Goal: Task Accomplishment & Management: Complete application form

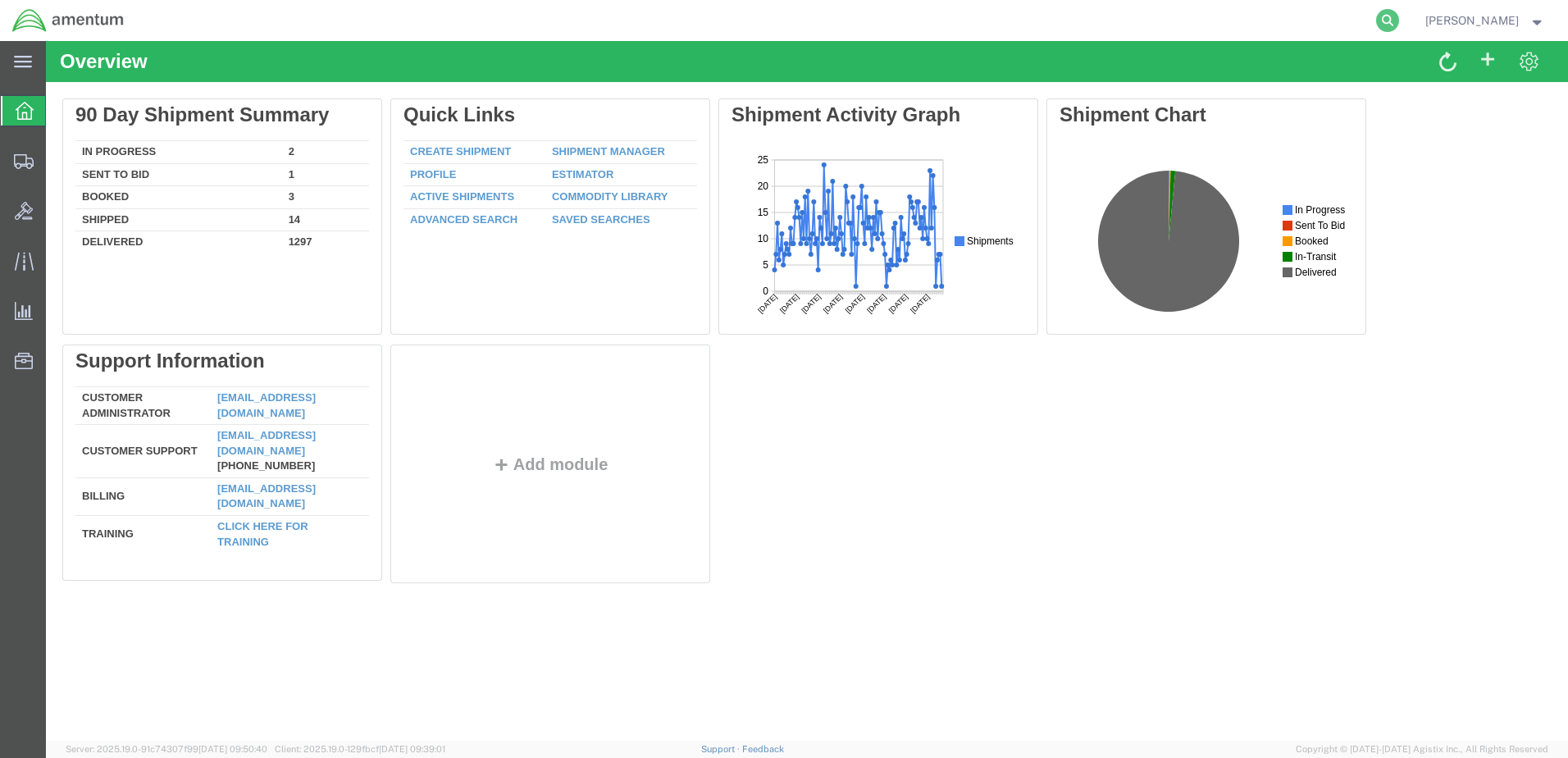
click at [1376, 19] on icon at bounding box center [1387, 21] width 23 height 23
type input "392929078206"
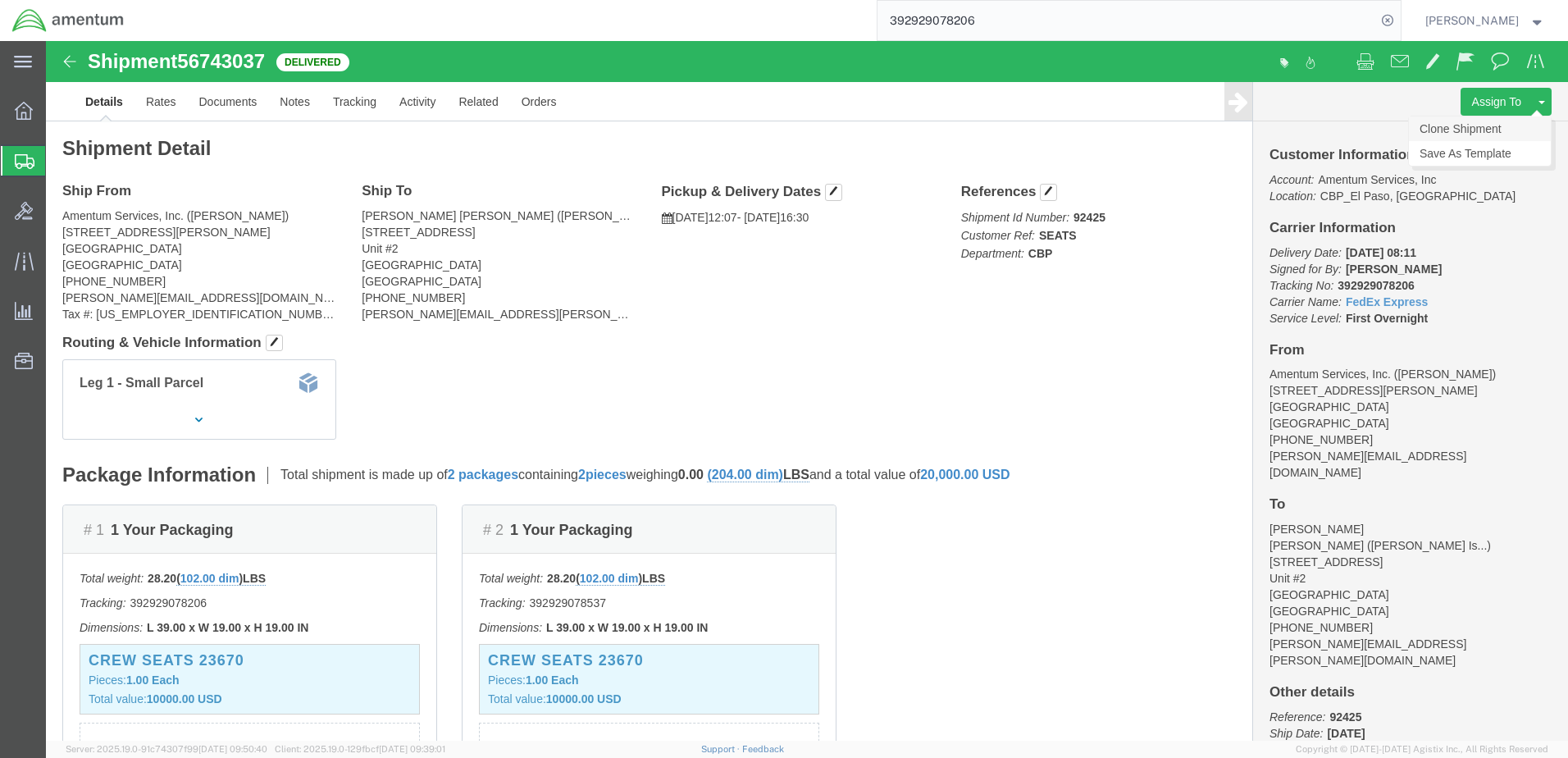
click link "Clone Shipment"
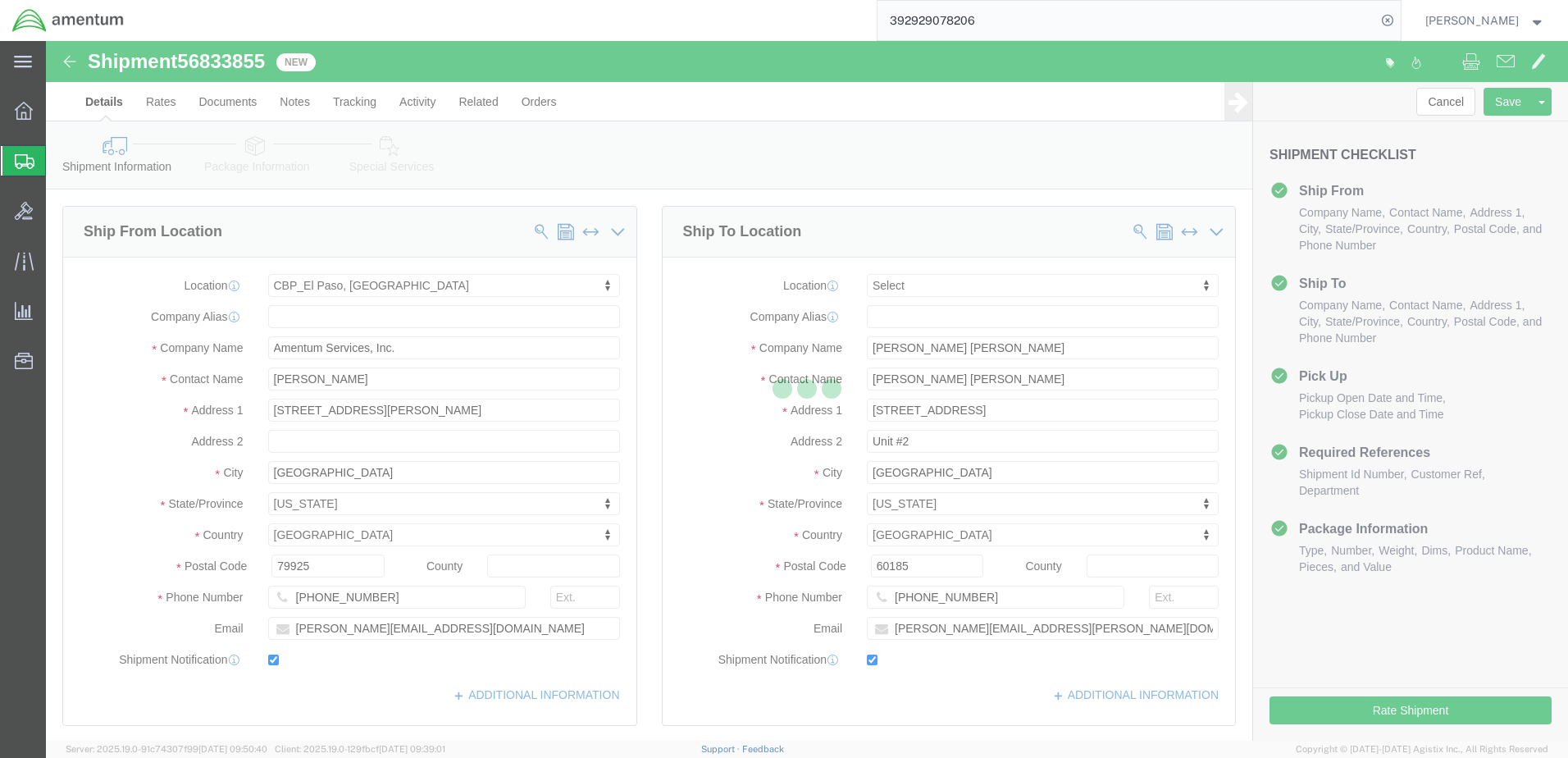
select select "49939"
select select
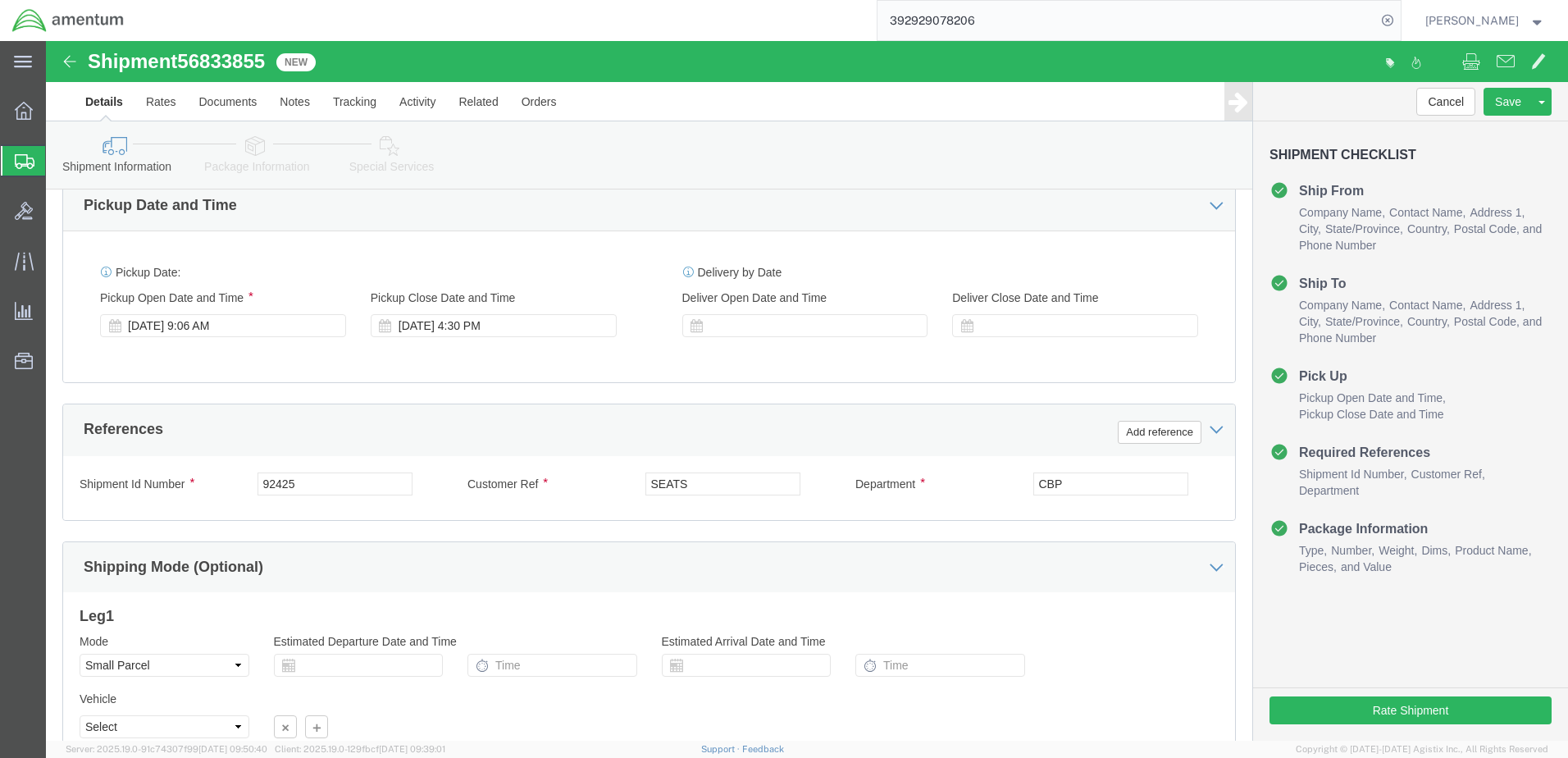
scroll to position [574, 0]
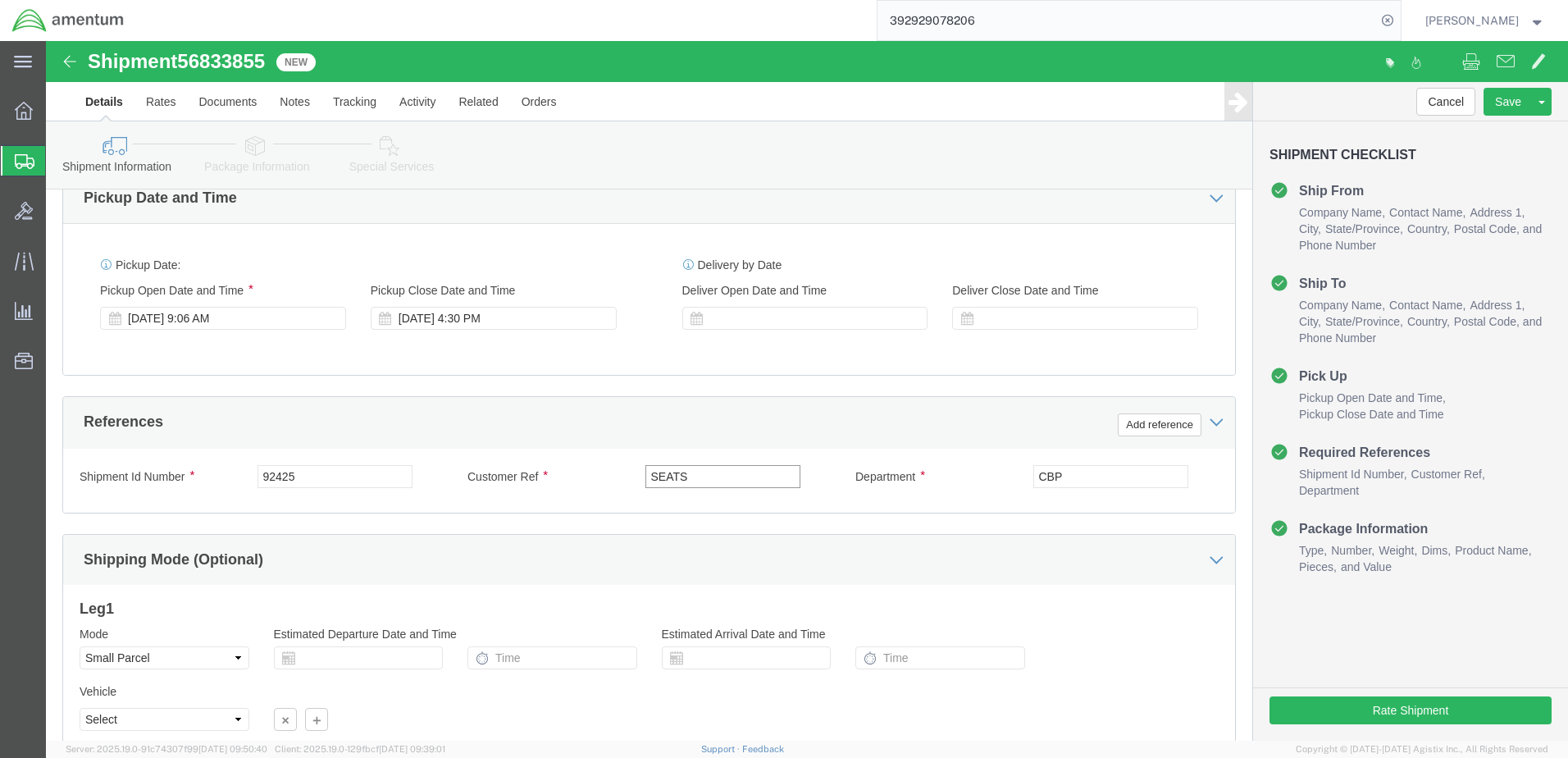
click input "SEATS"
type input "S"
click input "TDY-"
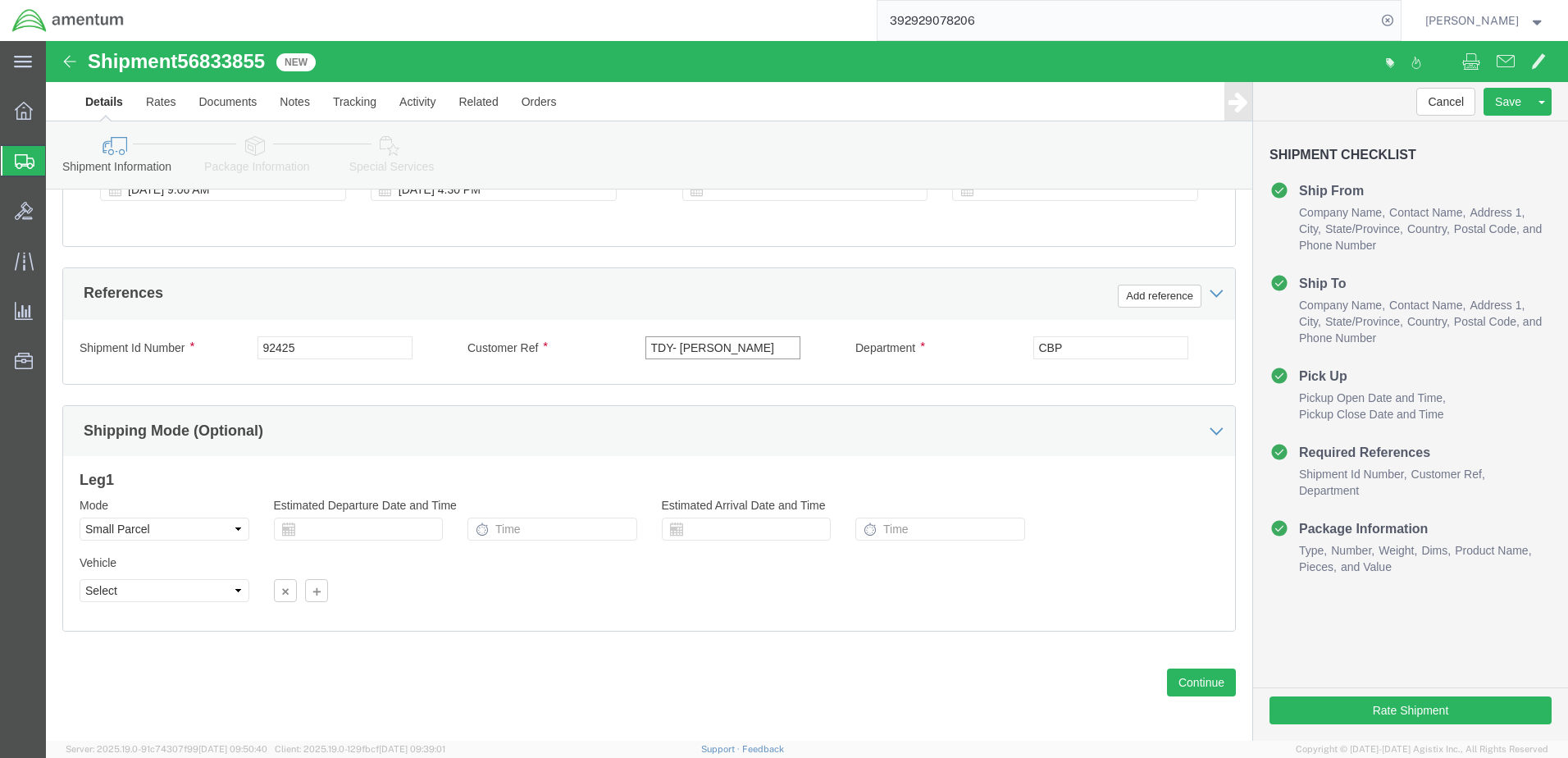
scroll to position [709, 0]
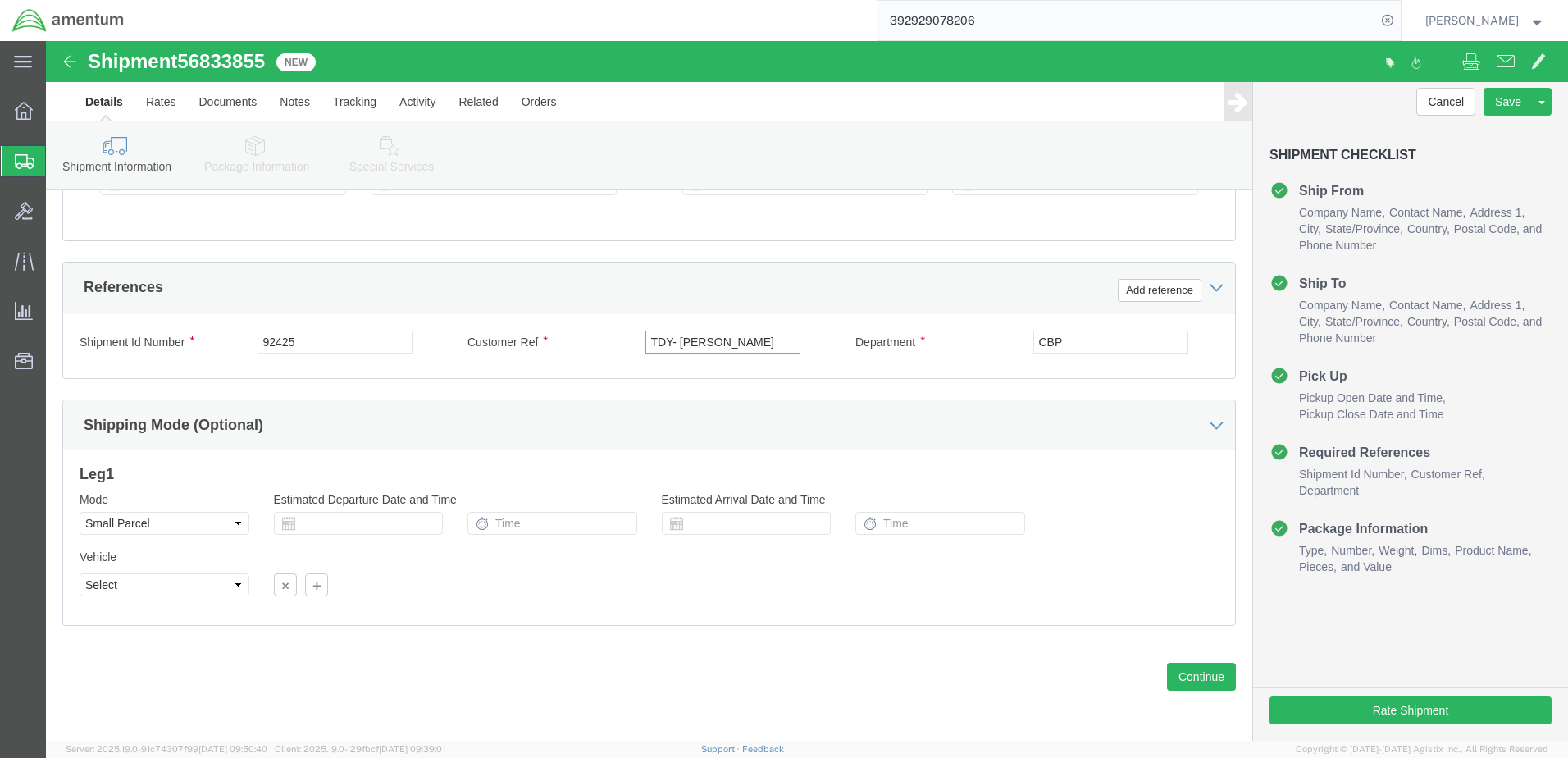
type input "TDY- [PERSON_NAME]"
click select "Select Air Less than Truckload Multi-Leg Ocean Freight Rail Small Parcel Truckl…"
click button "Continue"
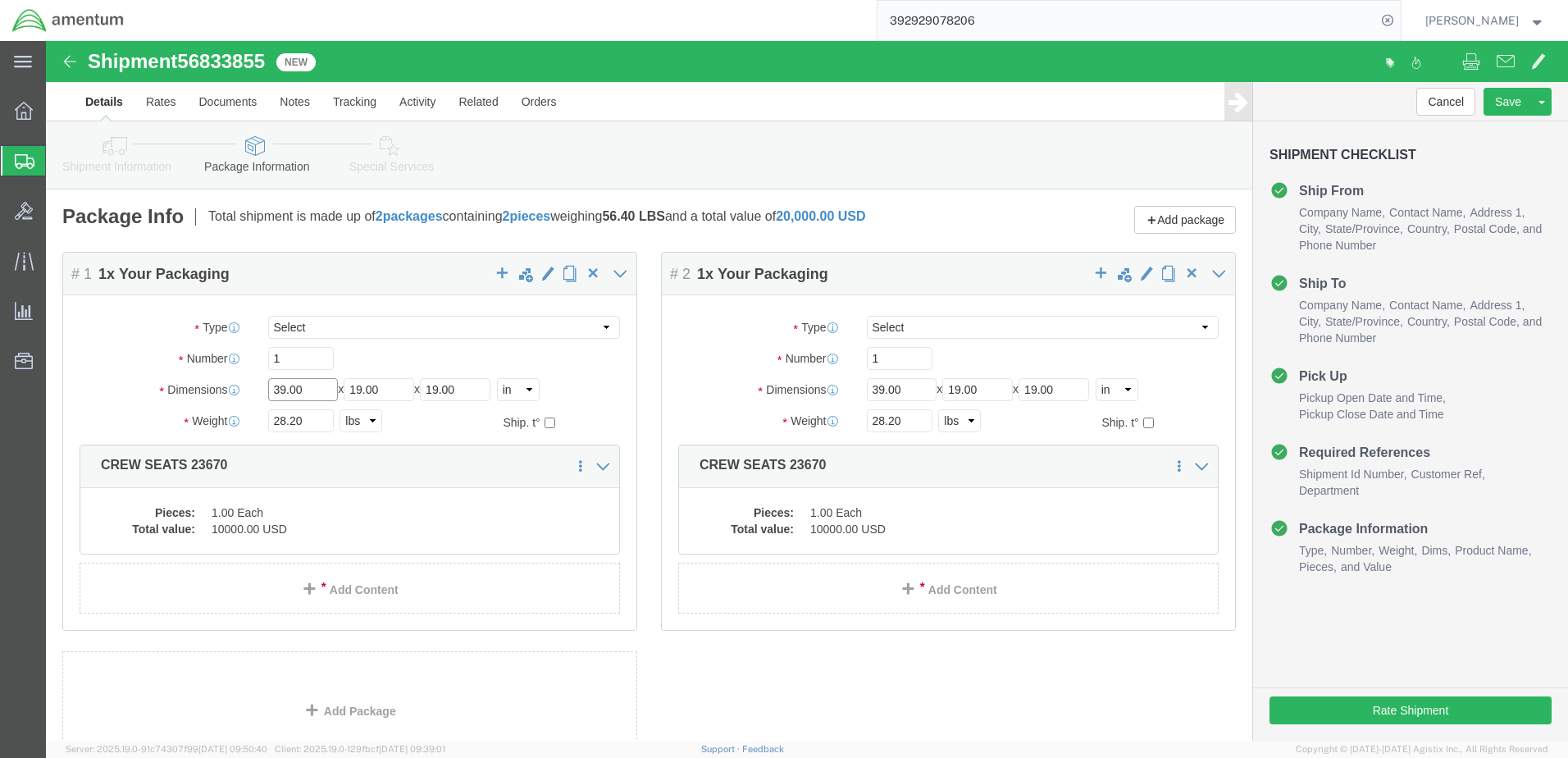
click input "39.00"
type input "3"
type input "16"
type input "10"
type input "12"
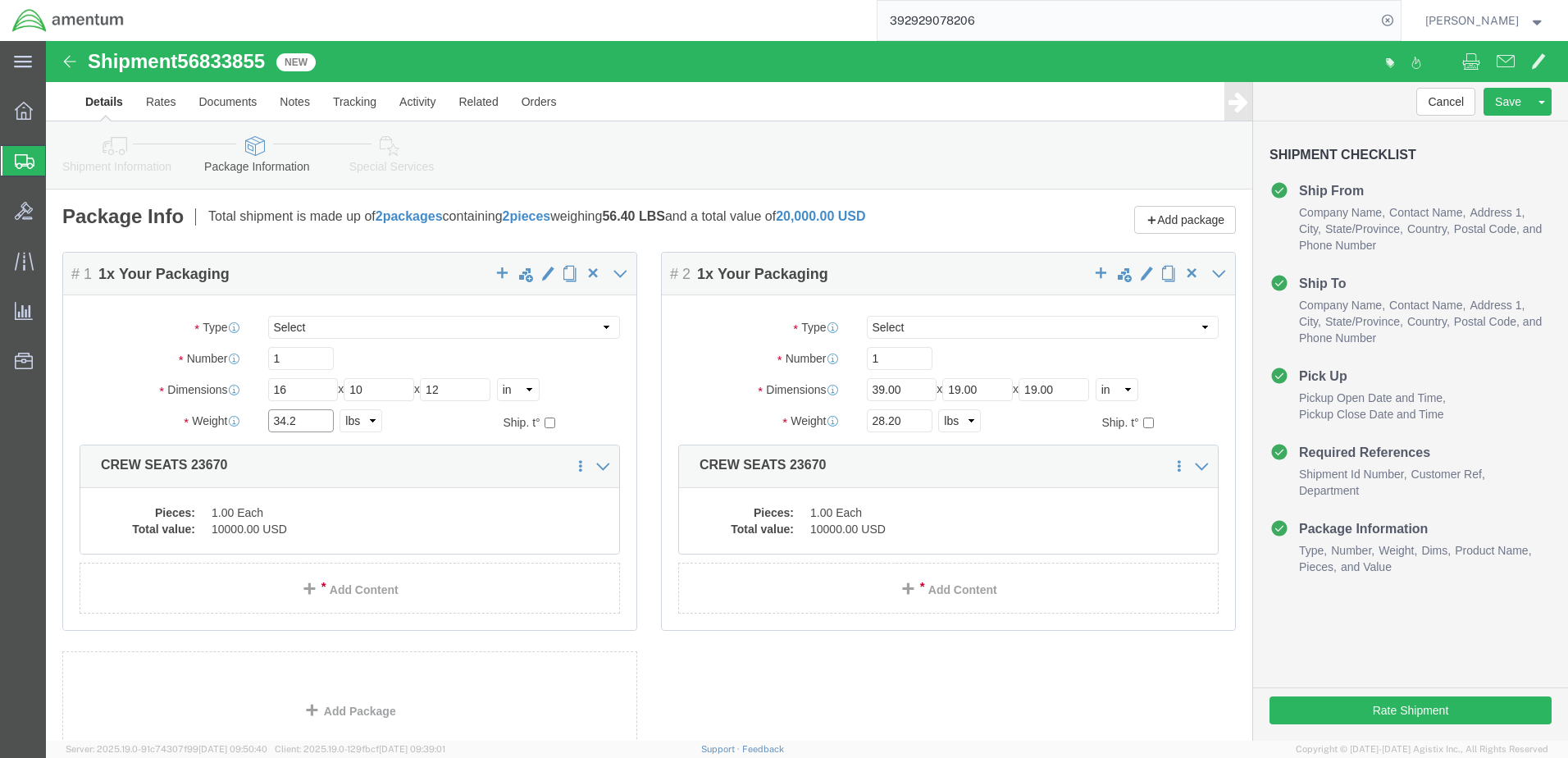
type input "34.2"
click dd "1.00 Each"
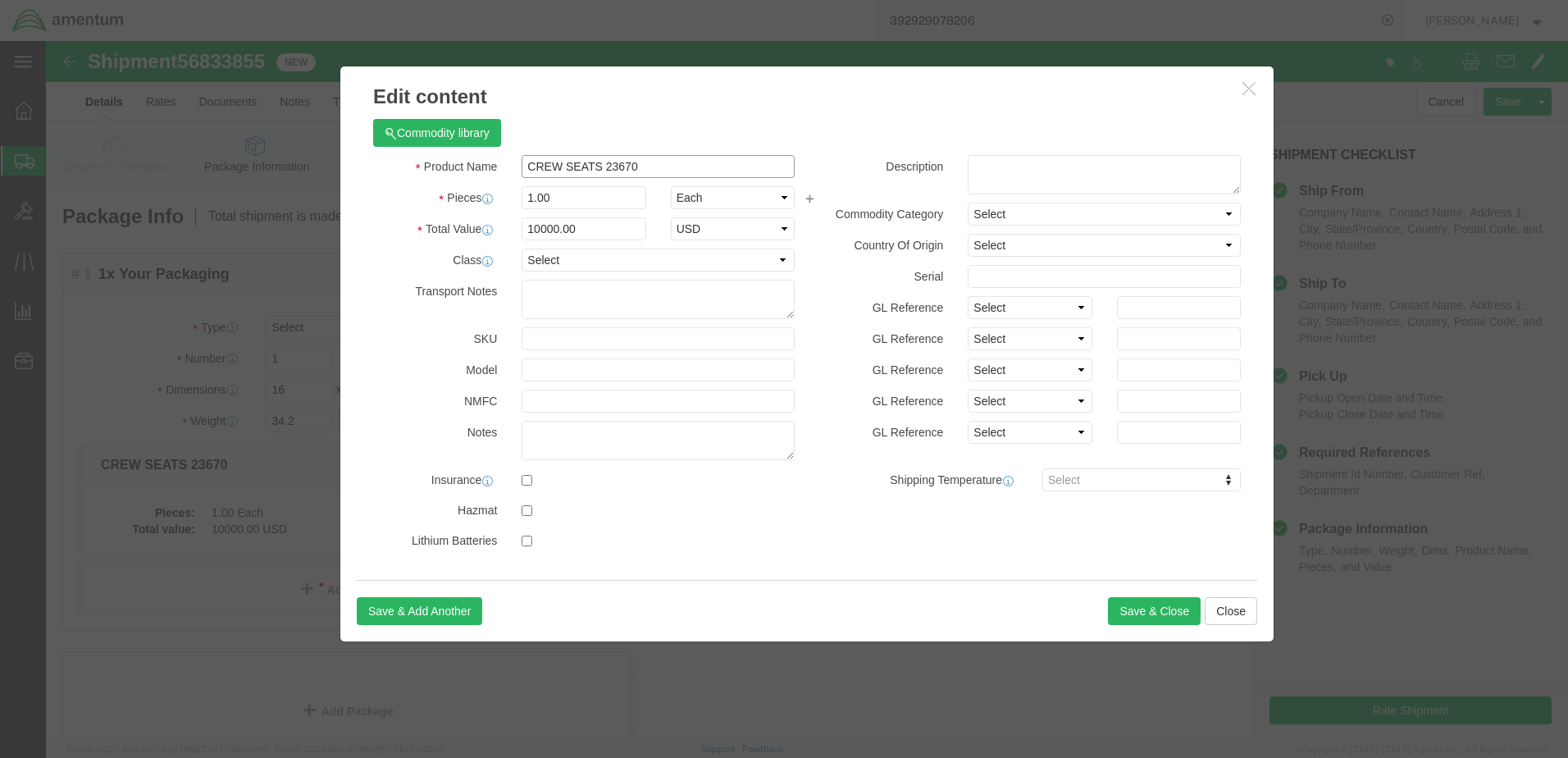
click input "CREW SEATS 23670"
type input "C"
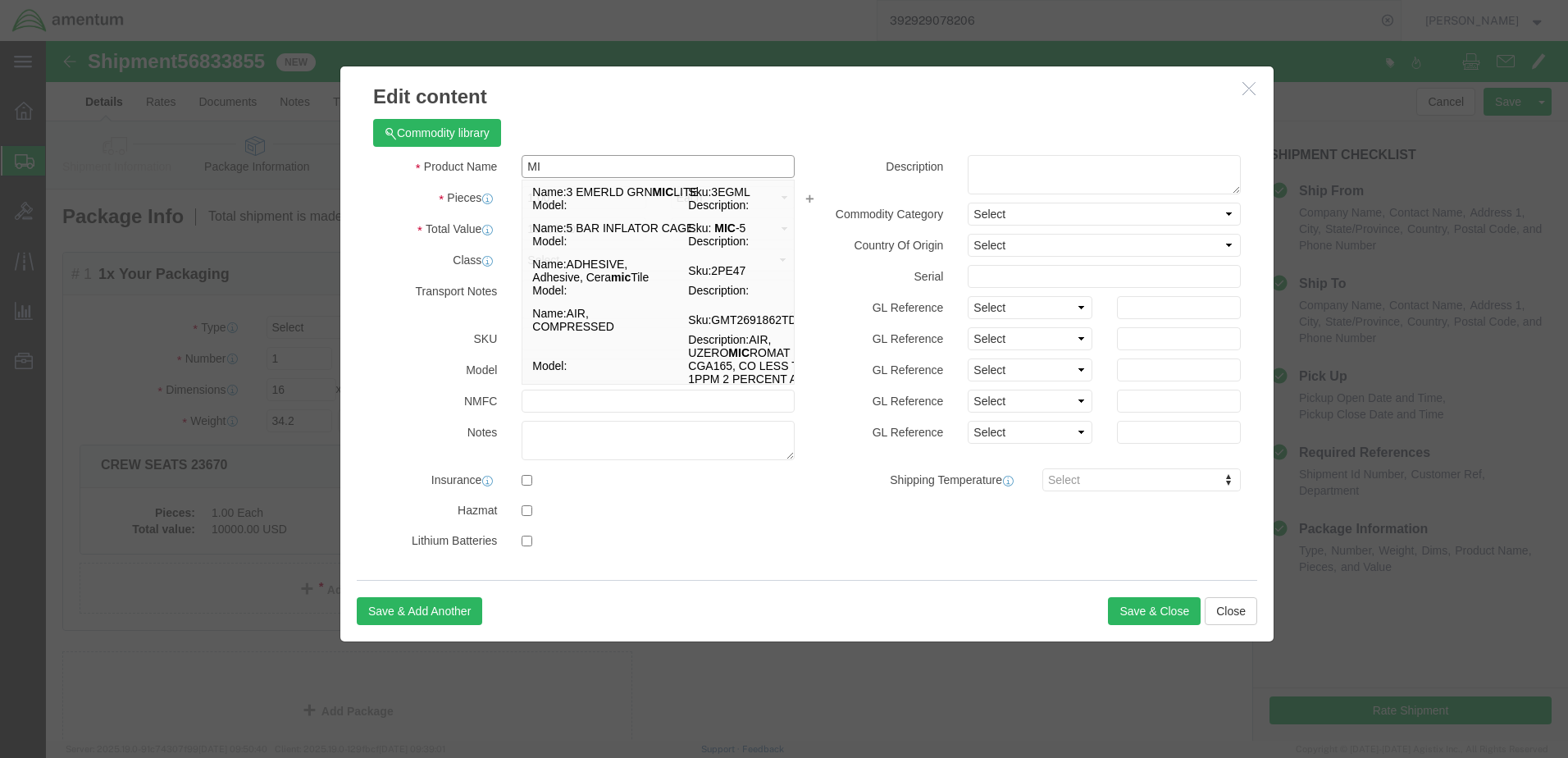
type input "M"
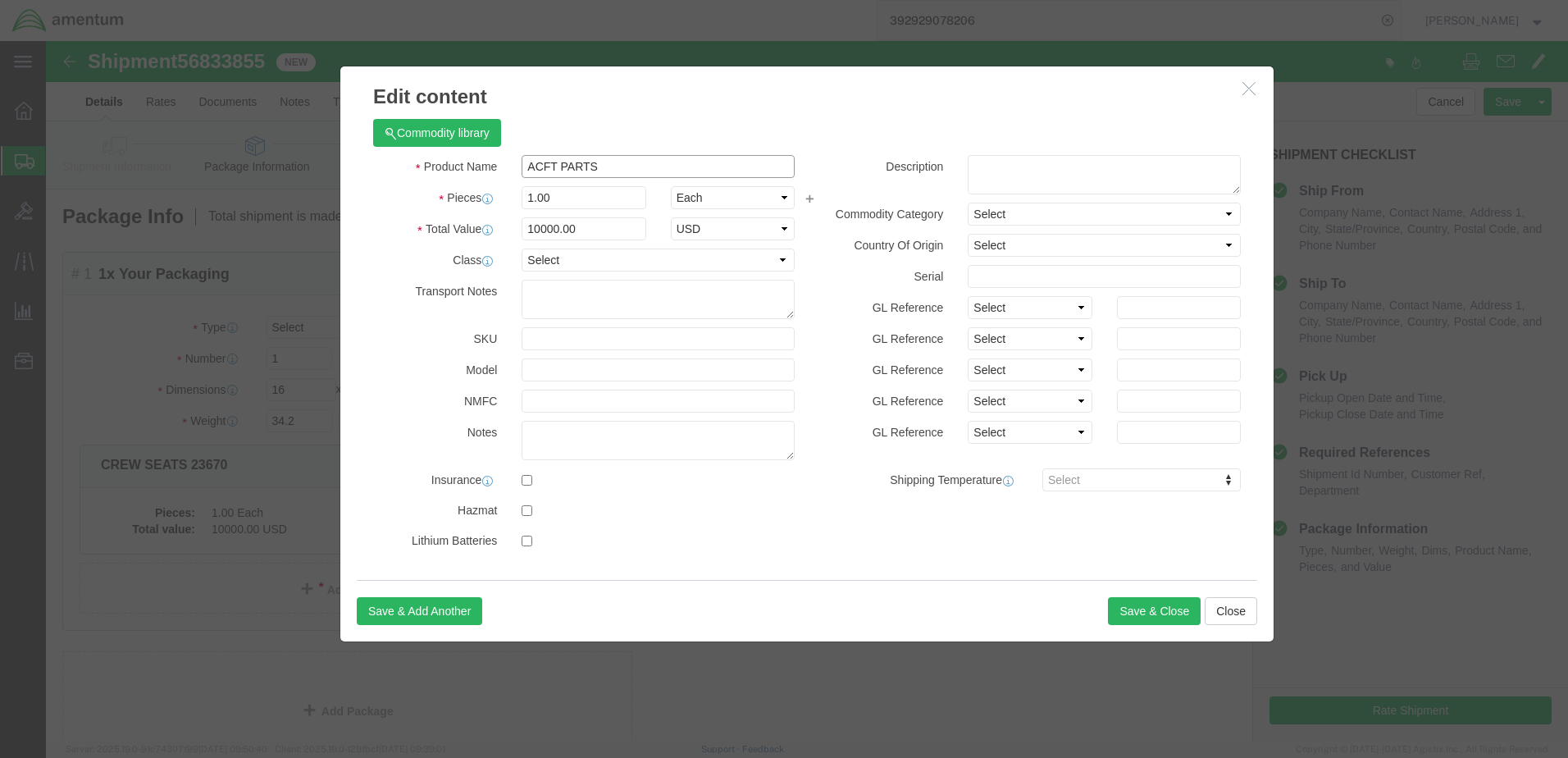
type input "ACFT PARTS"
type input "100.00"
select select "USD"
click input "1.00"
drag, startPoint x: 510, startPoint y: 159, endPoint x: 475, endPoint y: 158, distance: 35.0
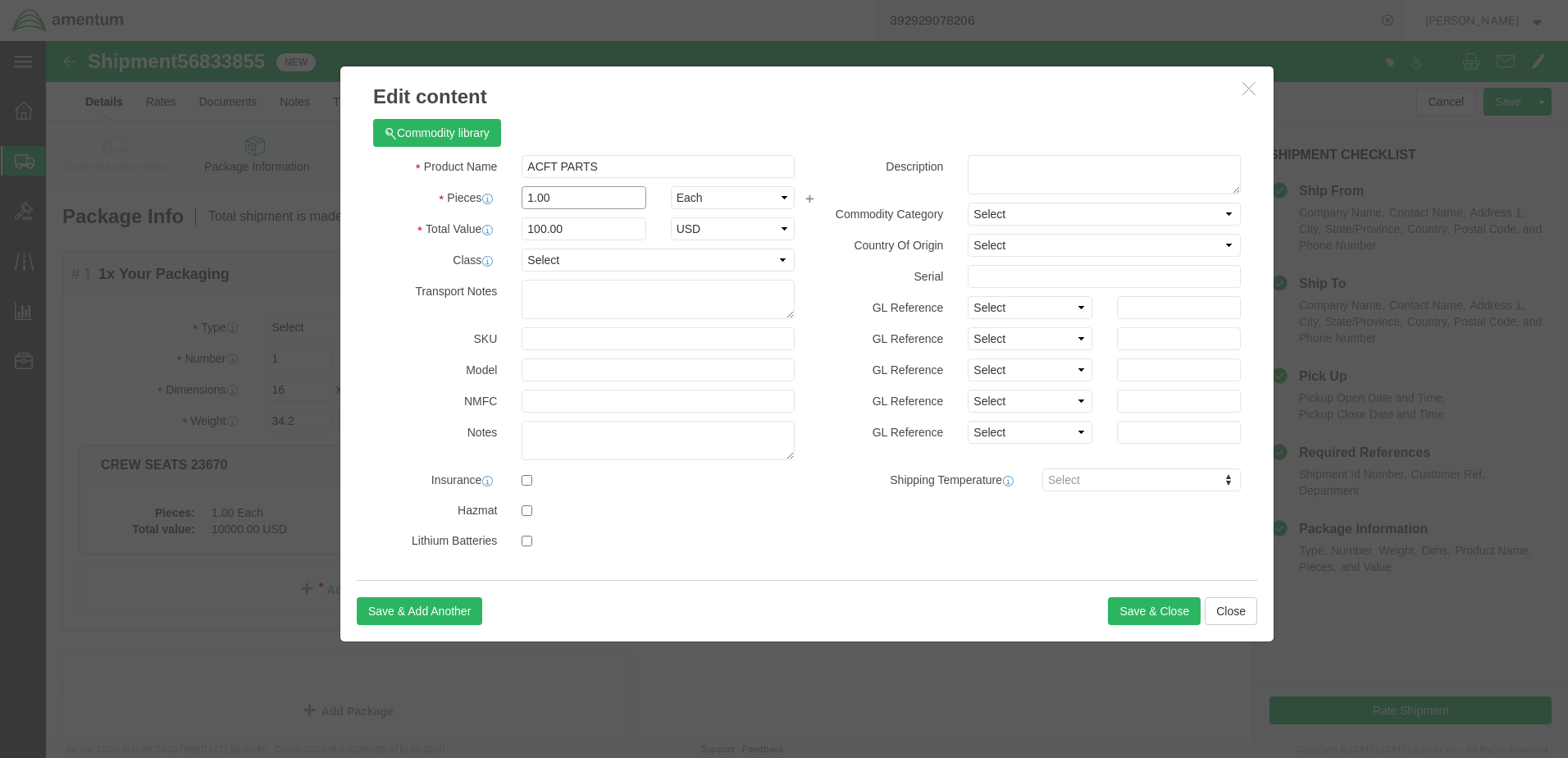
click input "1.00"
drag, startPoint x: 516, startPoint y: 189, endPoint x: 455, endPoint y: 186, distance: 61.1
click div "Total Value 100.00 Select ADP AED AFN ALL AMD AOA ARS ATS AUD AWG AZN BAM BBD B…"
type input "200.00"
click button "Save & Close"
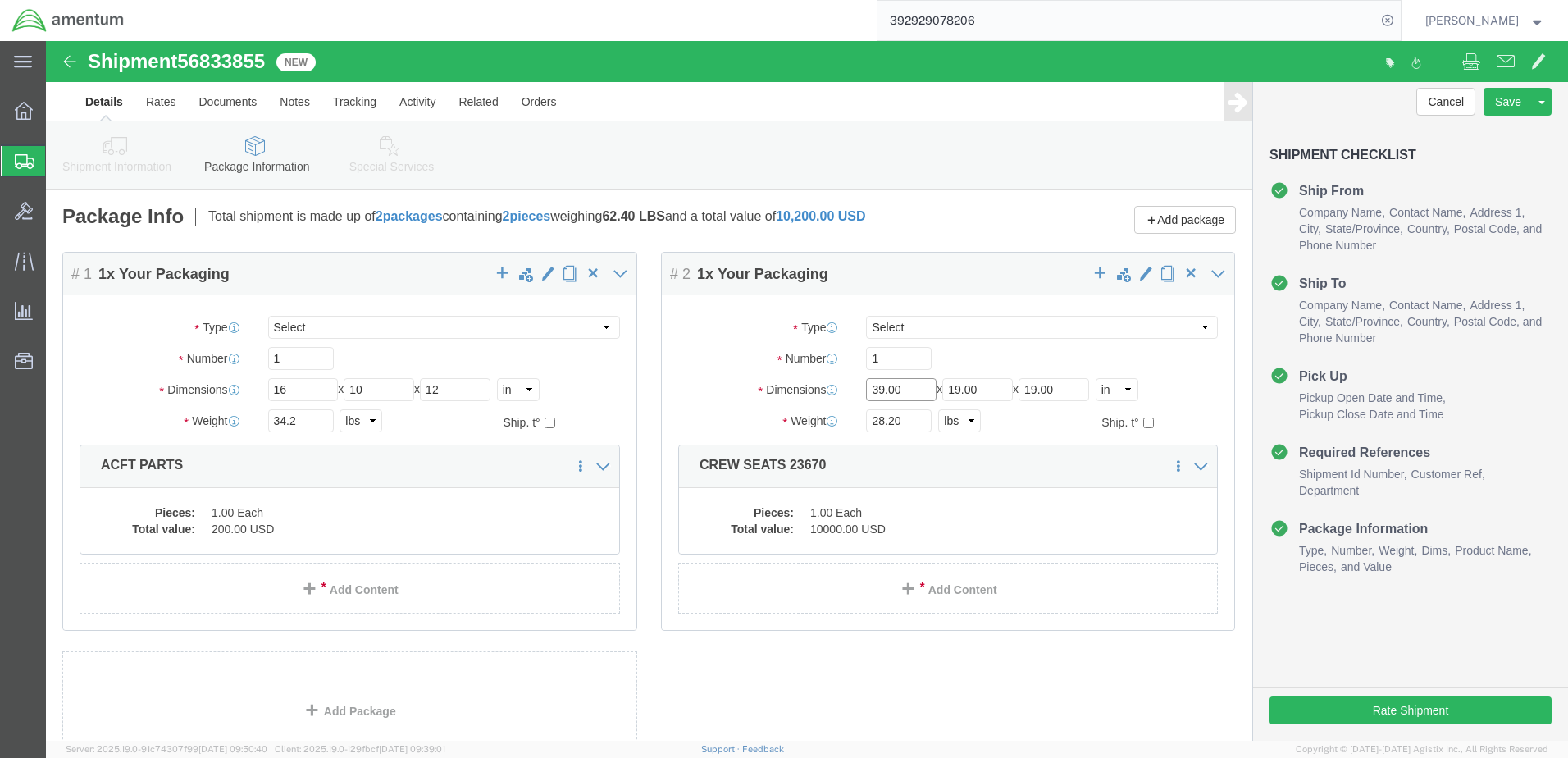
click input "39.00"
type input "318"
type input "18"
type input "28"
click div "Pieces: 1.00 Each Total value: 10000.00 USD"
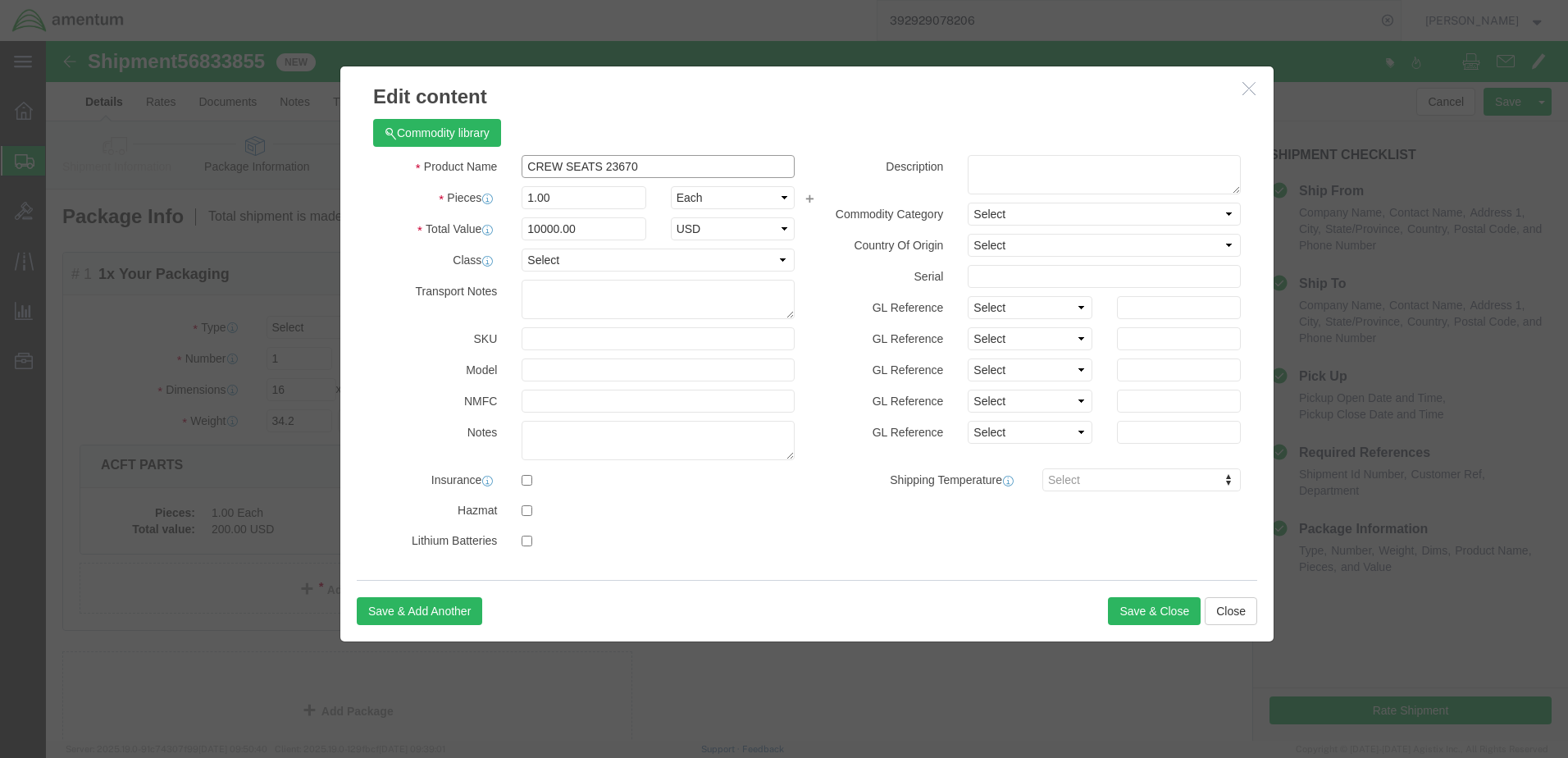
drag, startPoint x: 603, startPoint y: 126, endPoint x: 432, endPoint y: 118, distance: 171.2
click div "Product Name CREW SEATS 23670"
type input "TOOL BOX"
type input "2500.00"
click button "Save & Close"
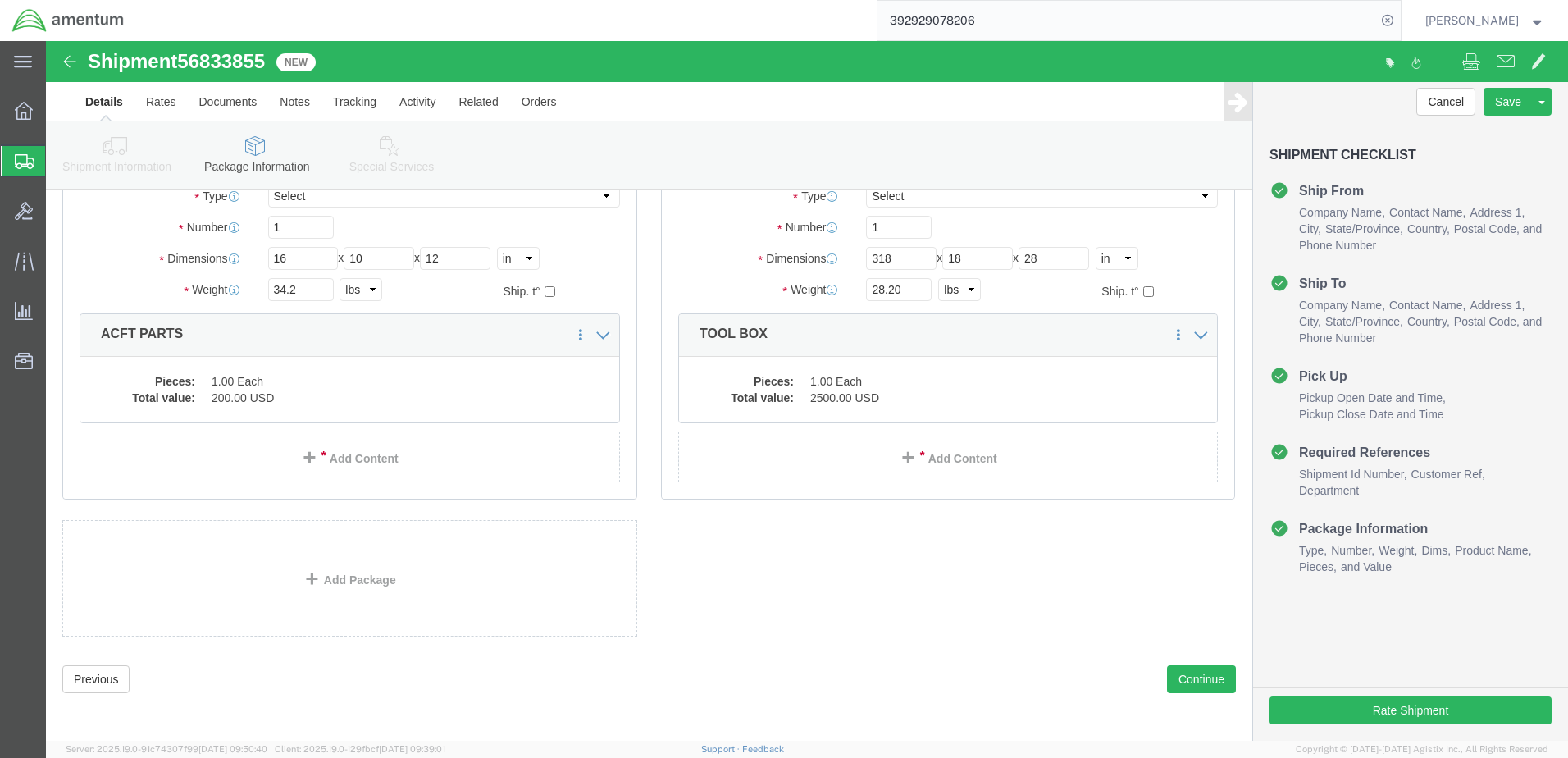
scroll to position [134, 0]
click button "Continue"
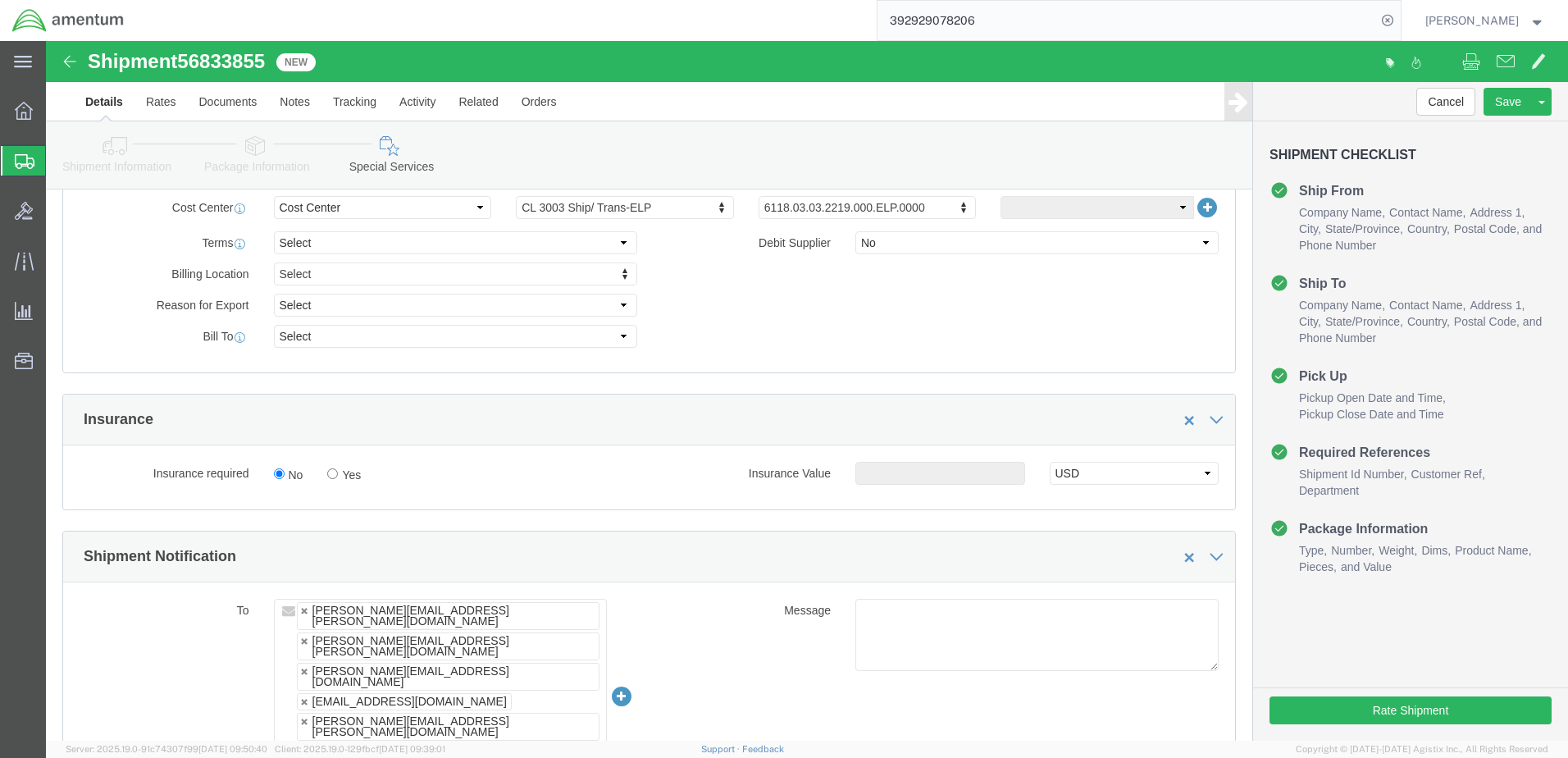
scroll to position [708, 0]
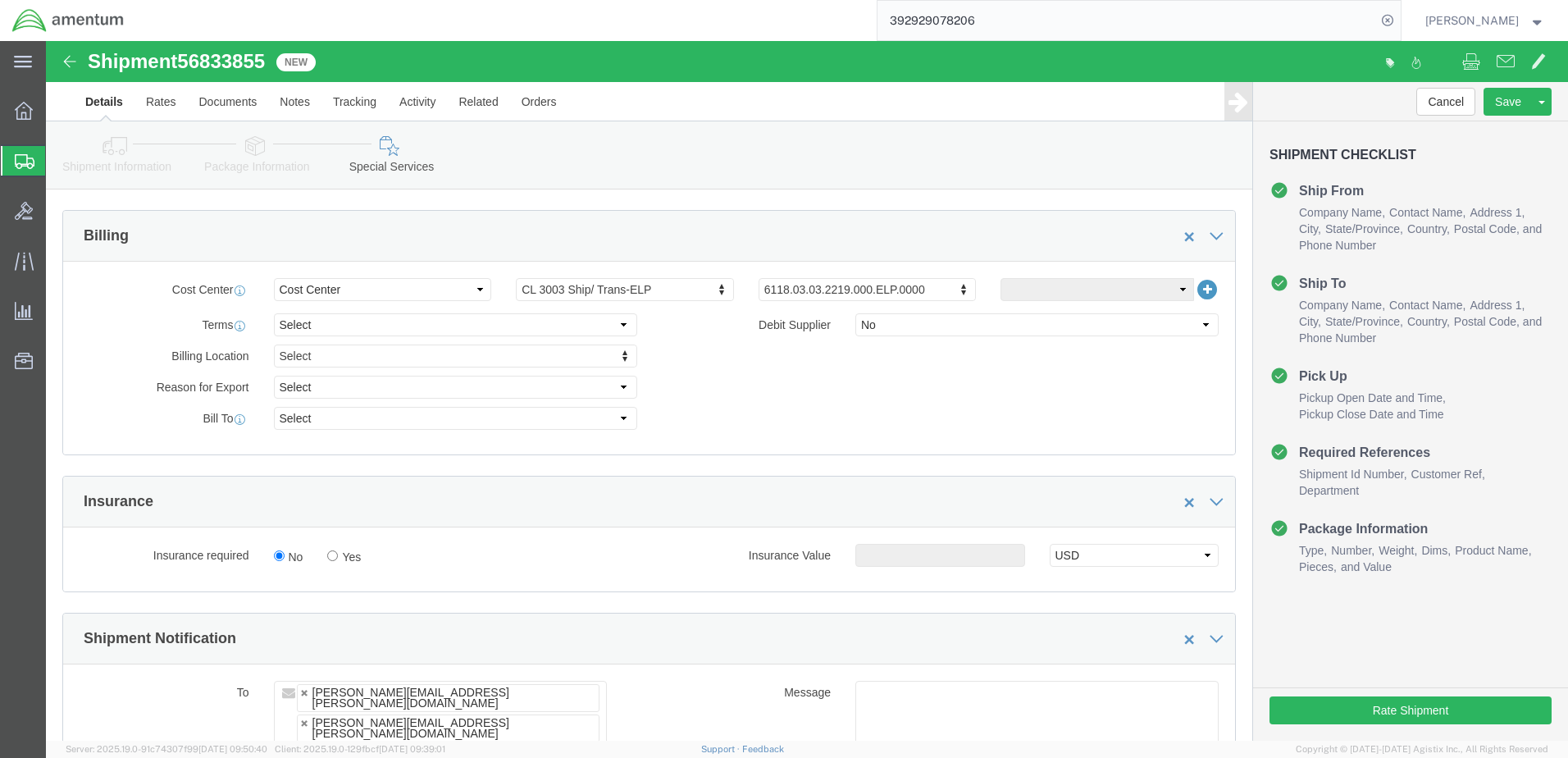
click link "Package Information"
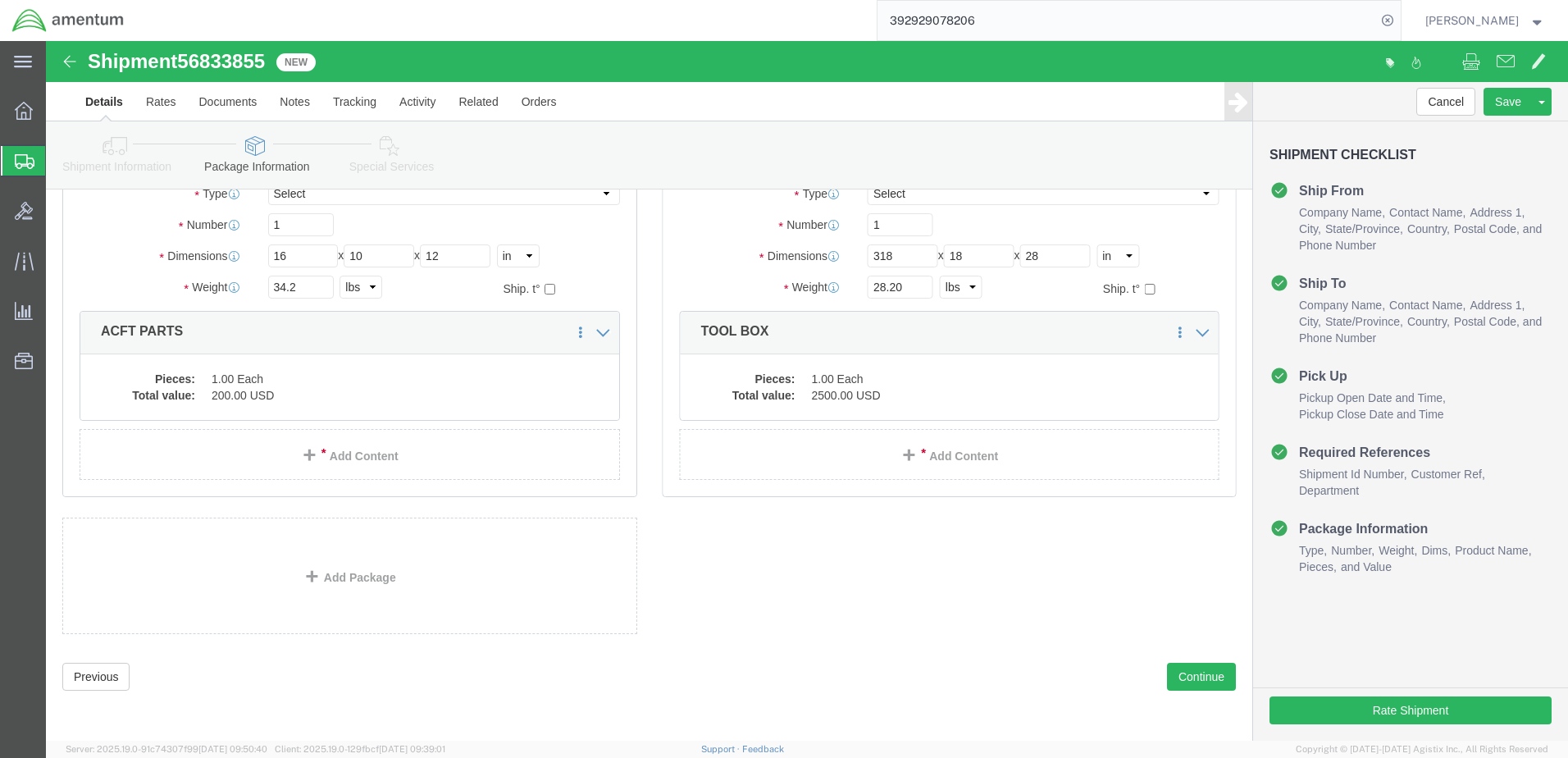
scroll to position [134, 0]
click div "Pieces: 1.00 Each Total value: 2500.00 USD"
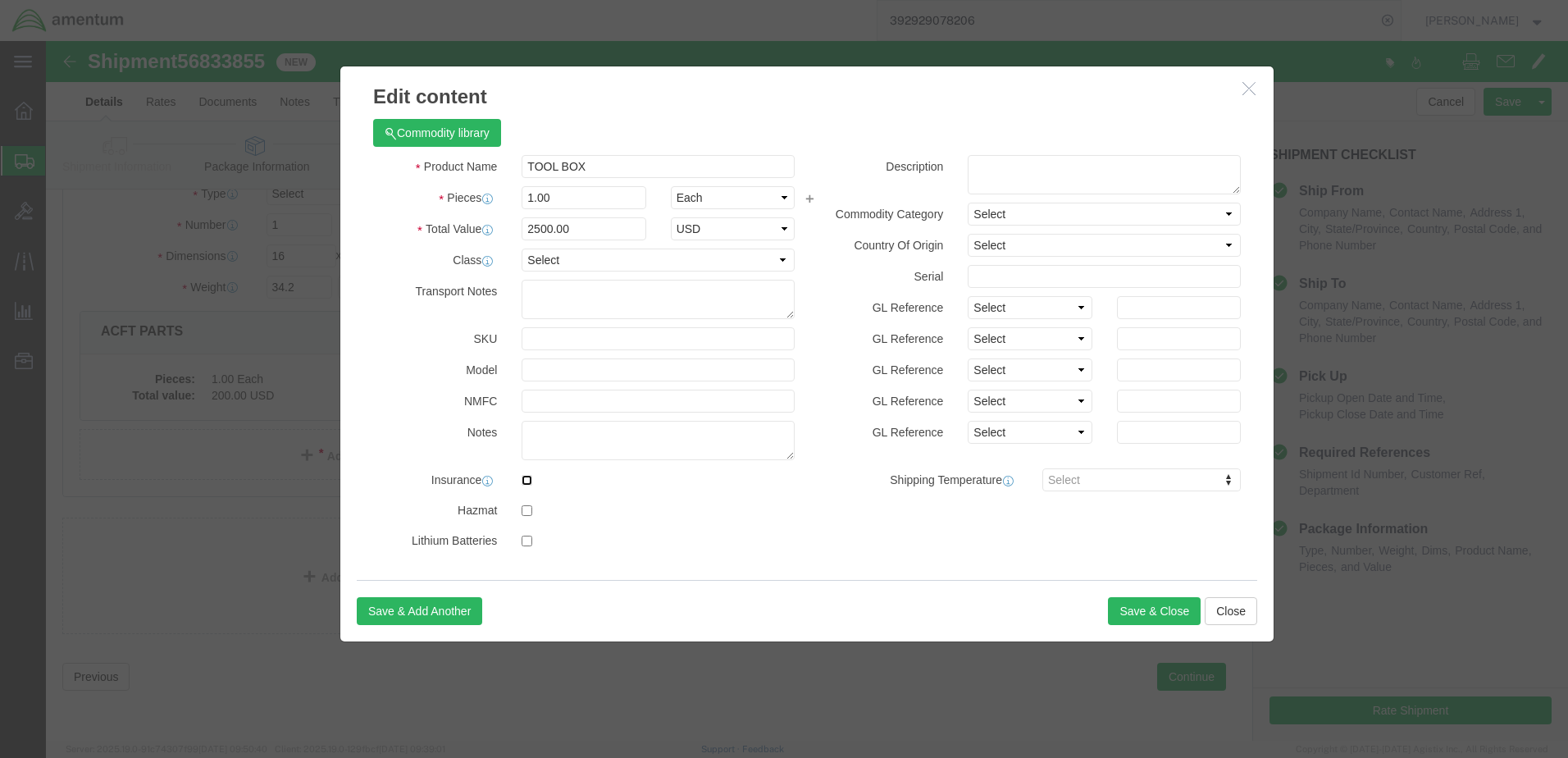
click input "checkbox"
checkbox input "true"
click button "Save & Close"
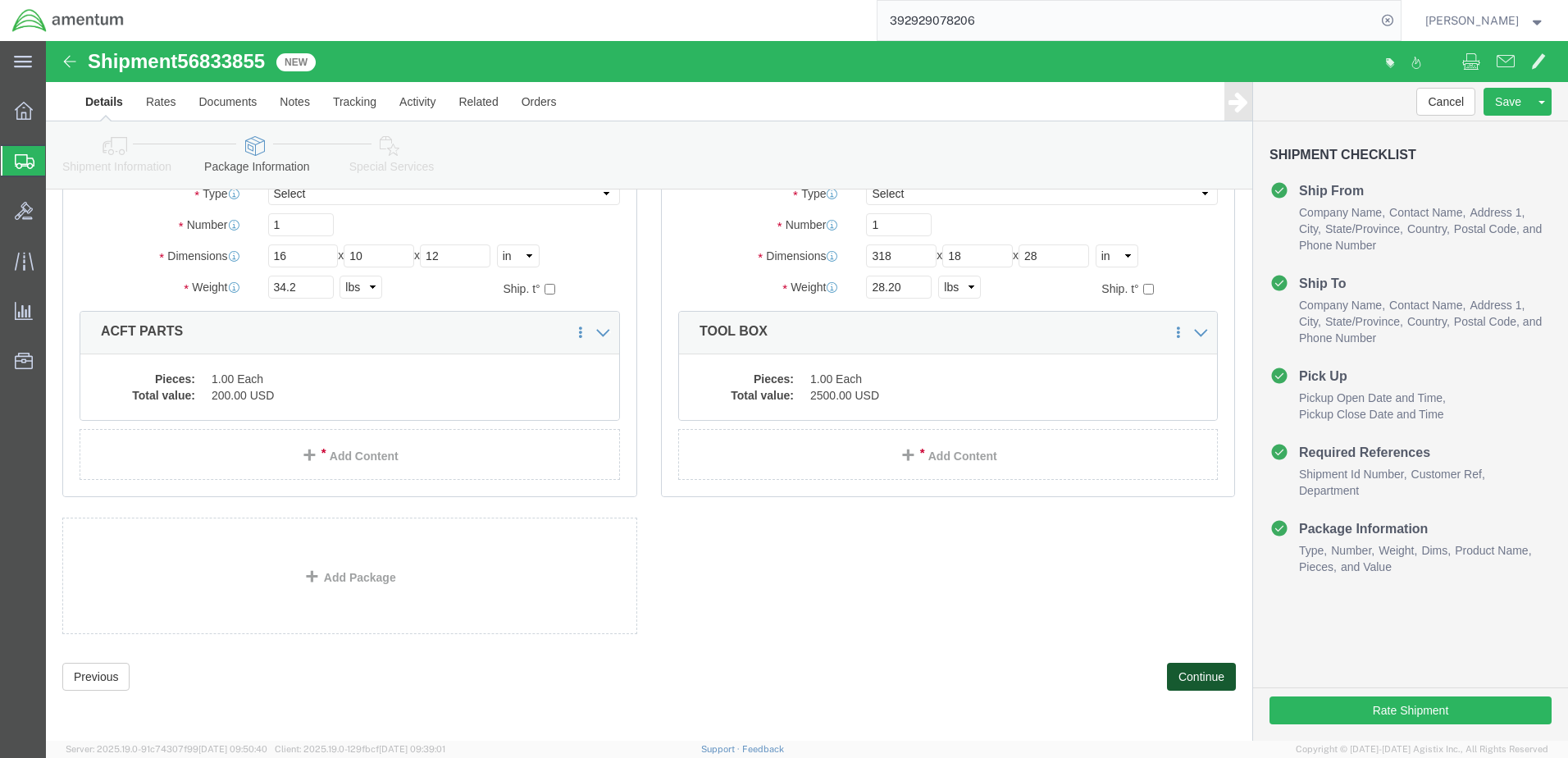
click button "Continue"
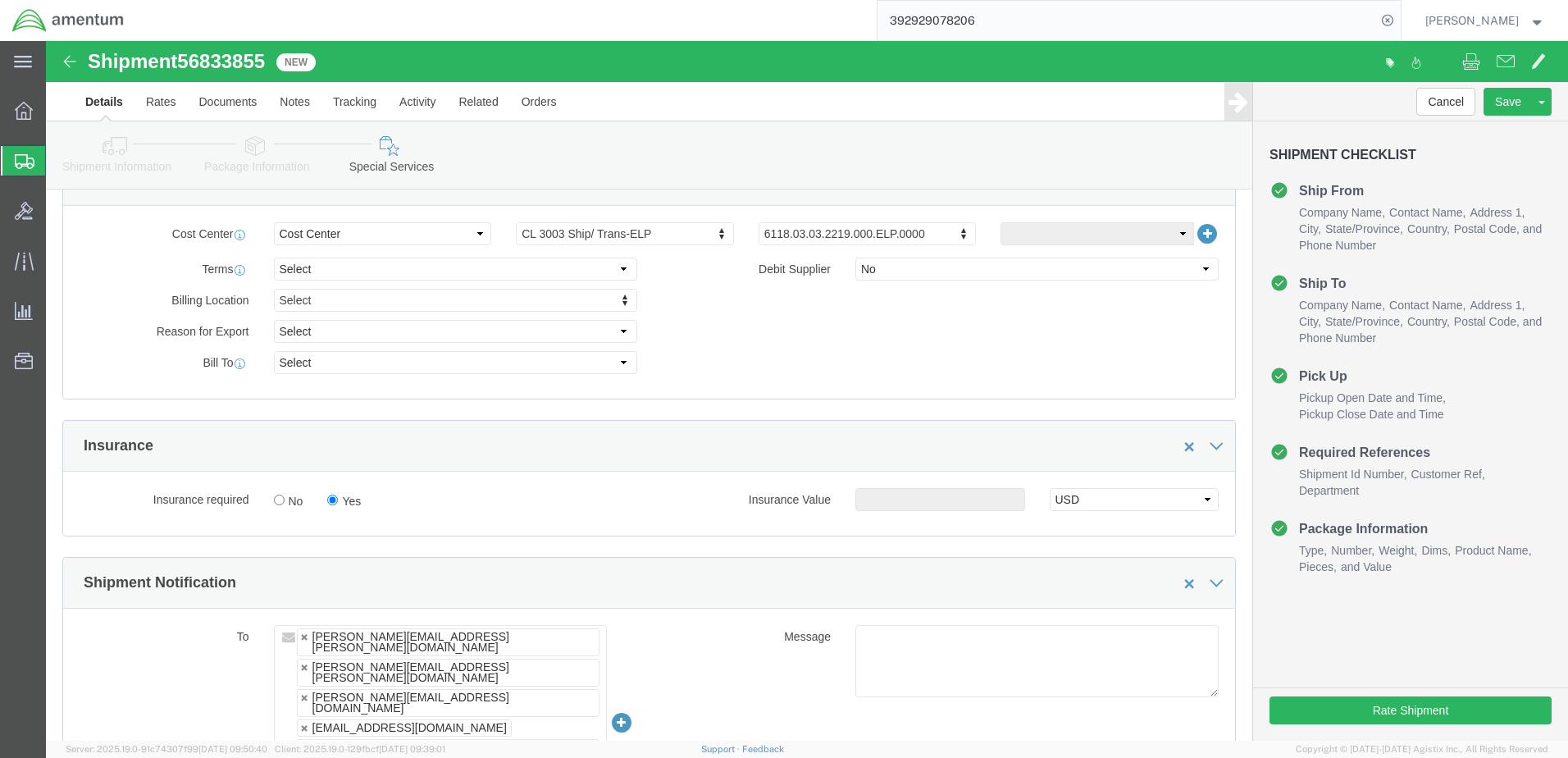
scroll to position [872, 0]
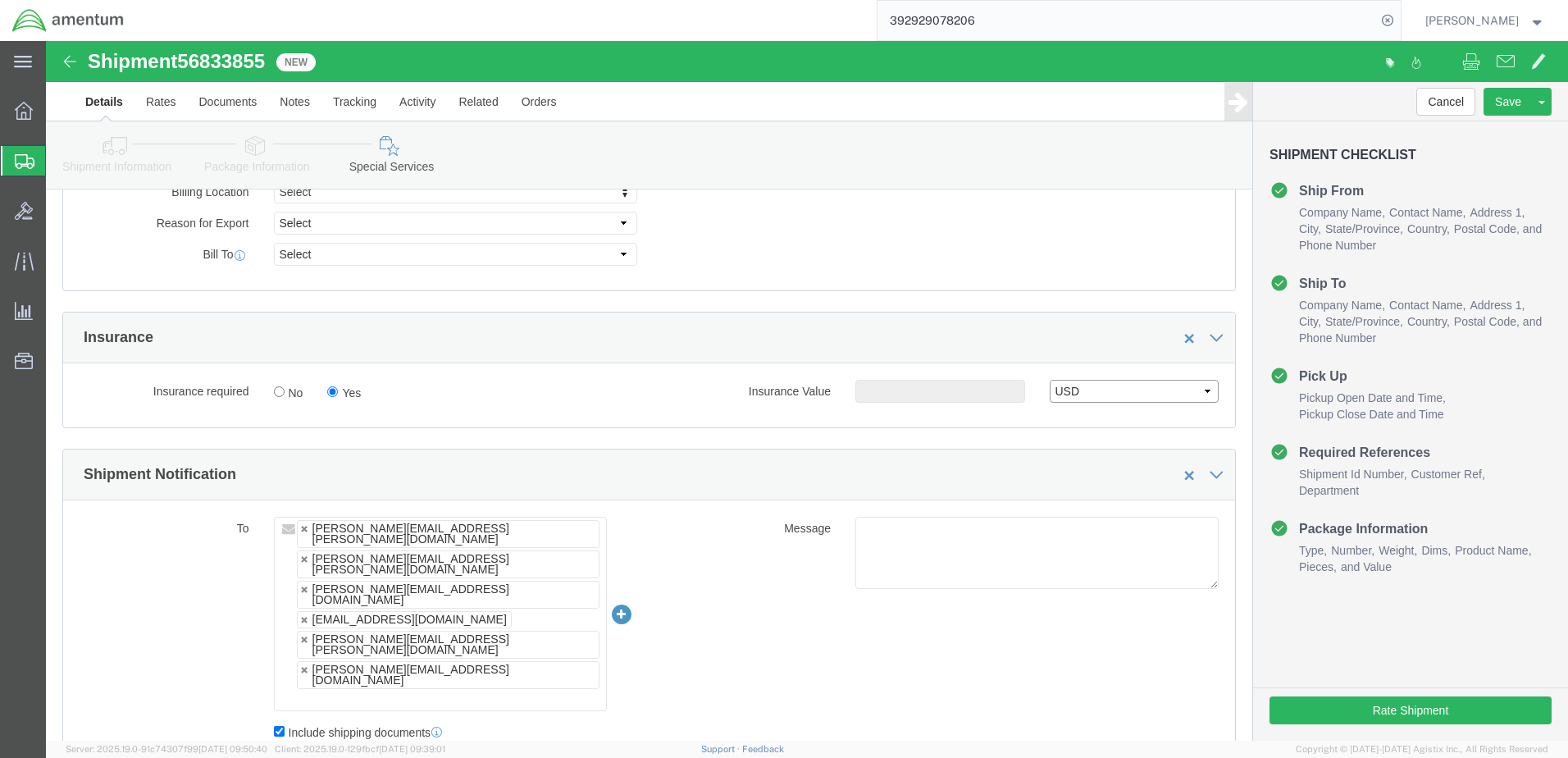
click select "Select USD JPY GBP CAD EUR"
click label "Insurance Value"
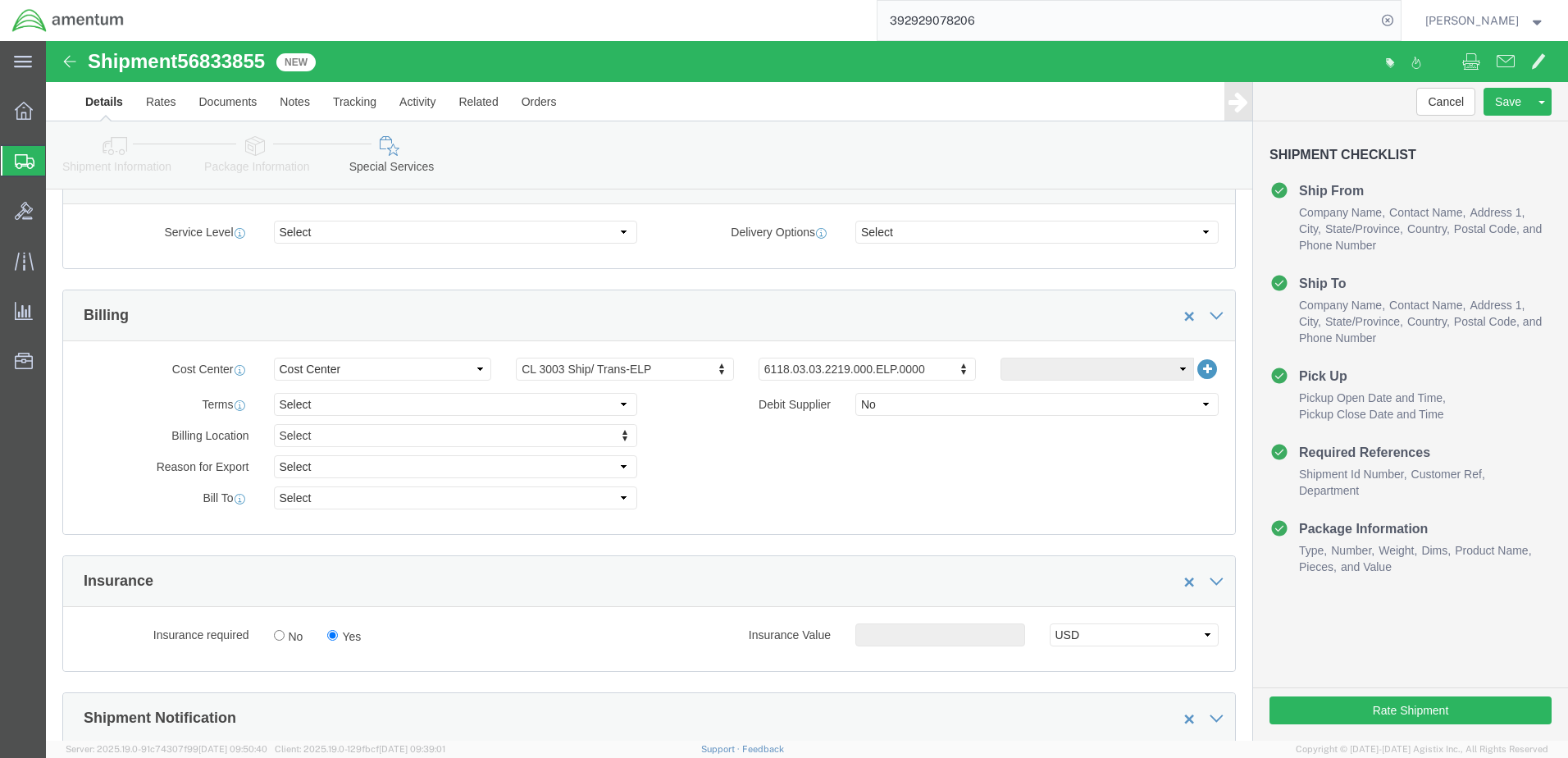
scroll to position [626, 0]
click input "No"
radio input "true"
click input "Yes"
radio input "true"
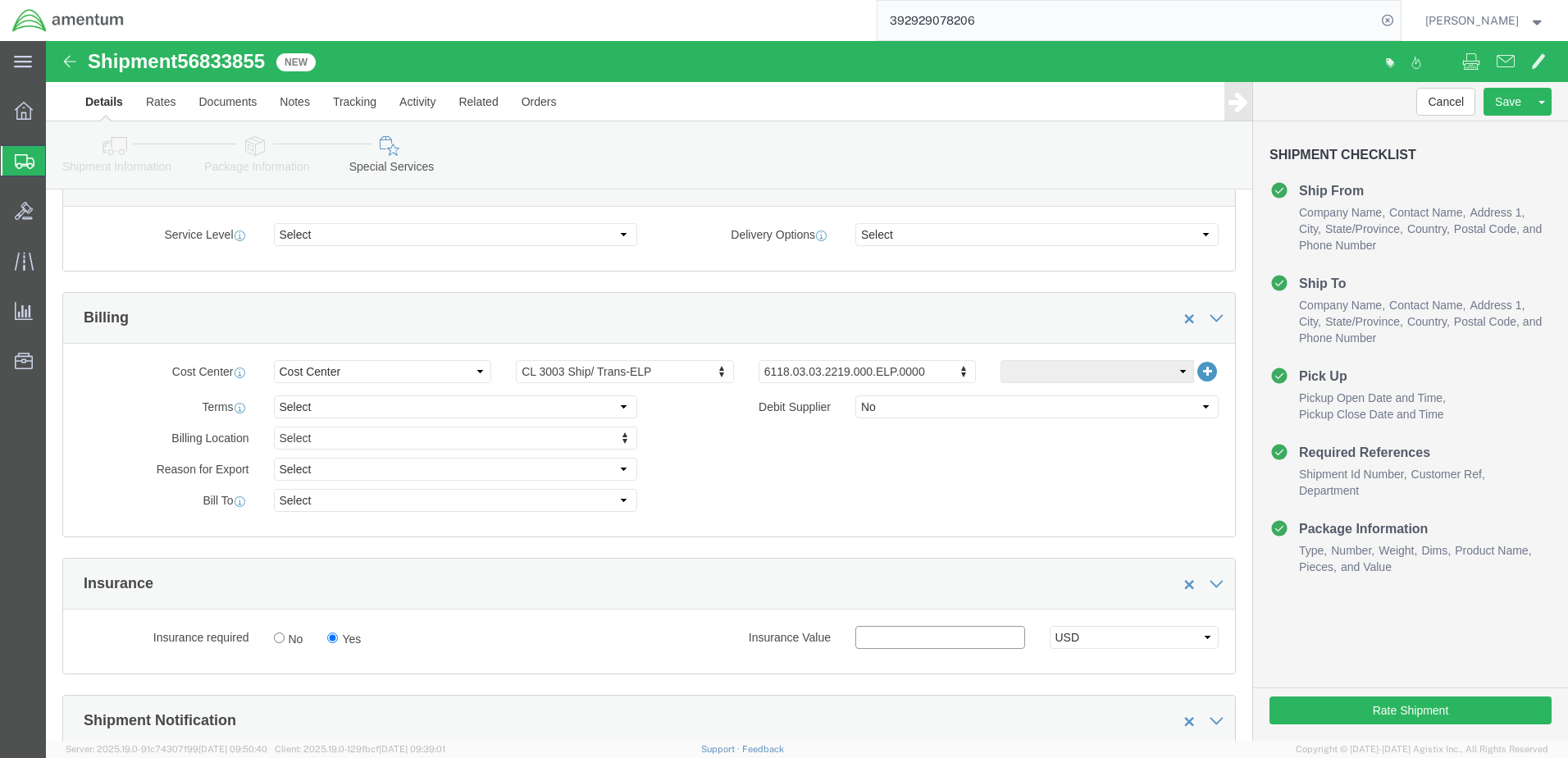
click input "text"
type input "2500.00"
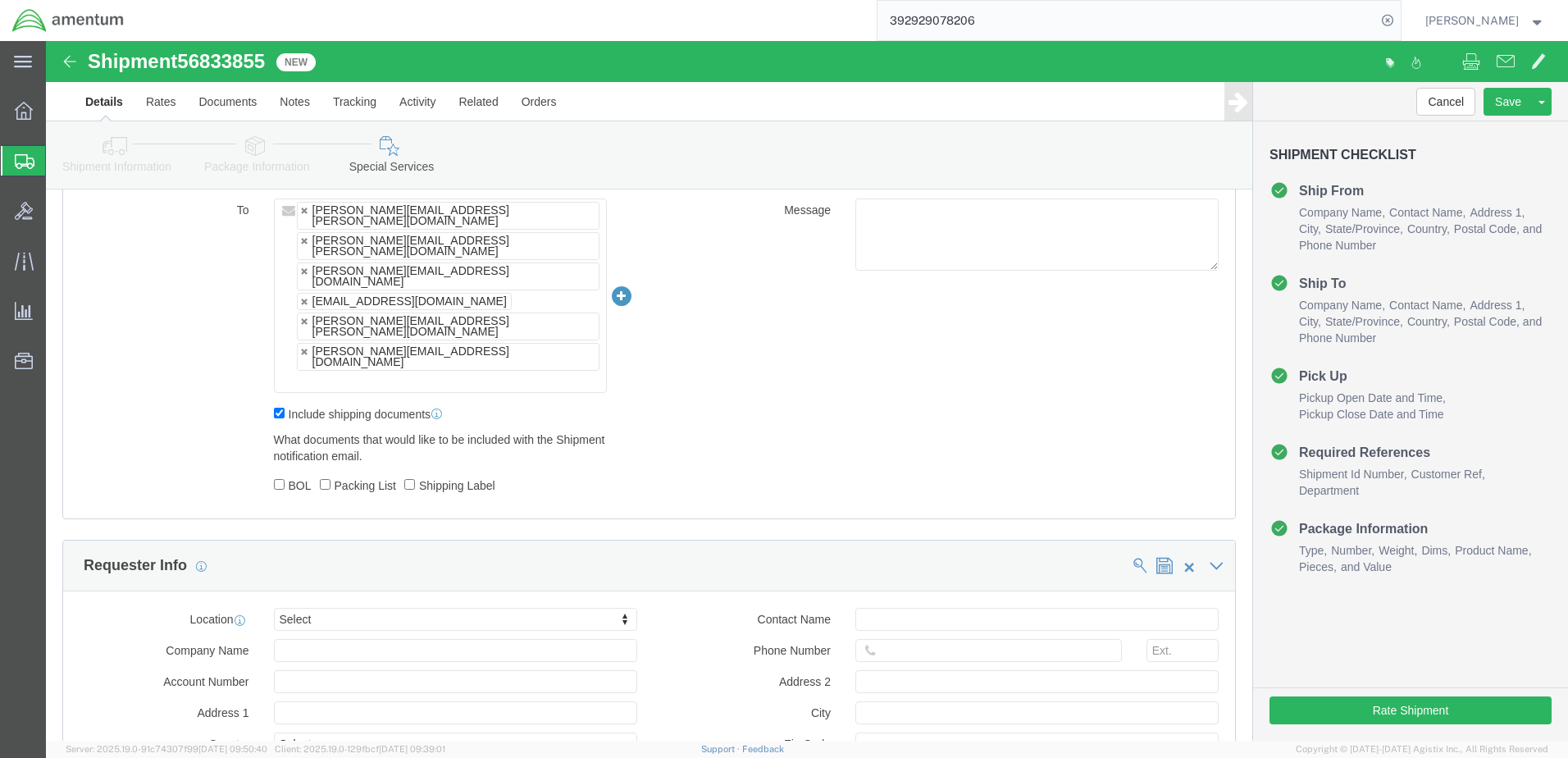
scroll to position [1200, 0]
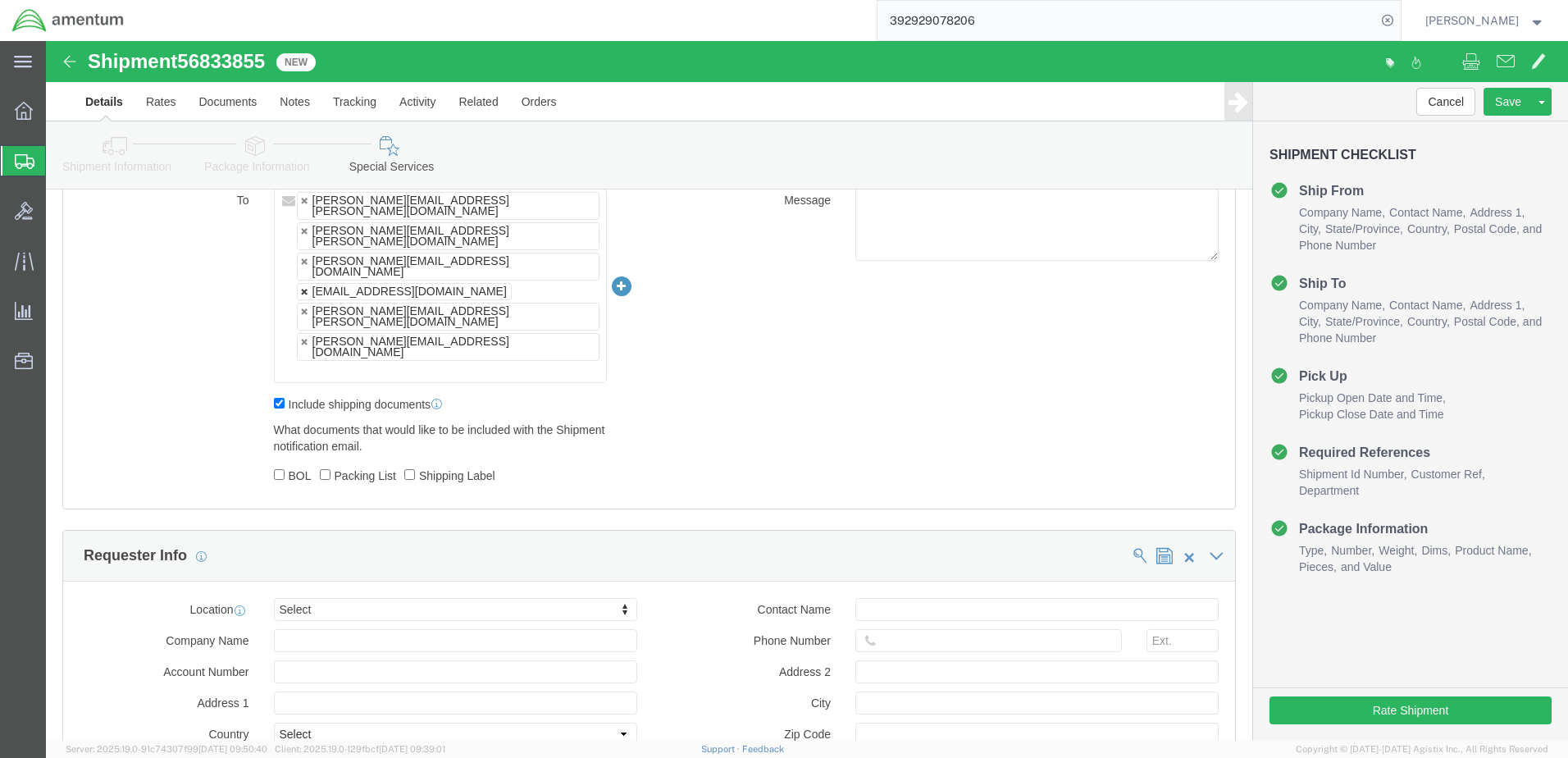
click link
type input "[PERSON_NAME][EMAIL_ADDRESS][PERSON_NAME][DOMAIN_NAME],[PERSON_NAME][DOMAIN_NAM…"
type input "2500.00"
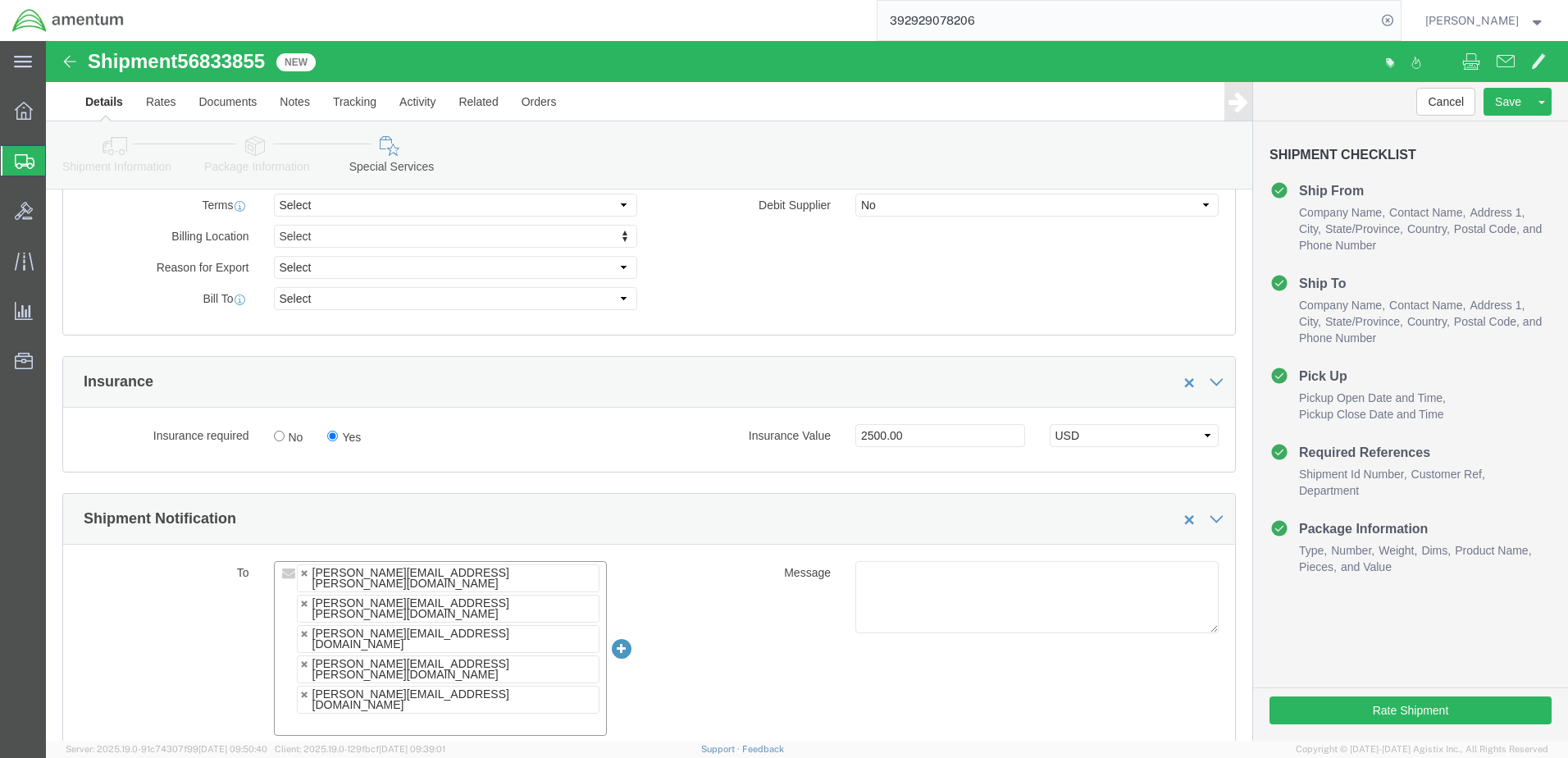
scroll to position [708, 0]
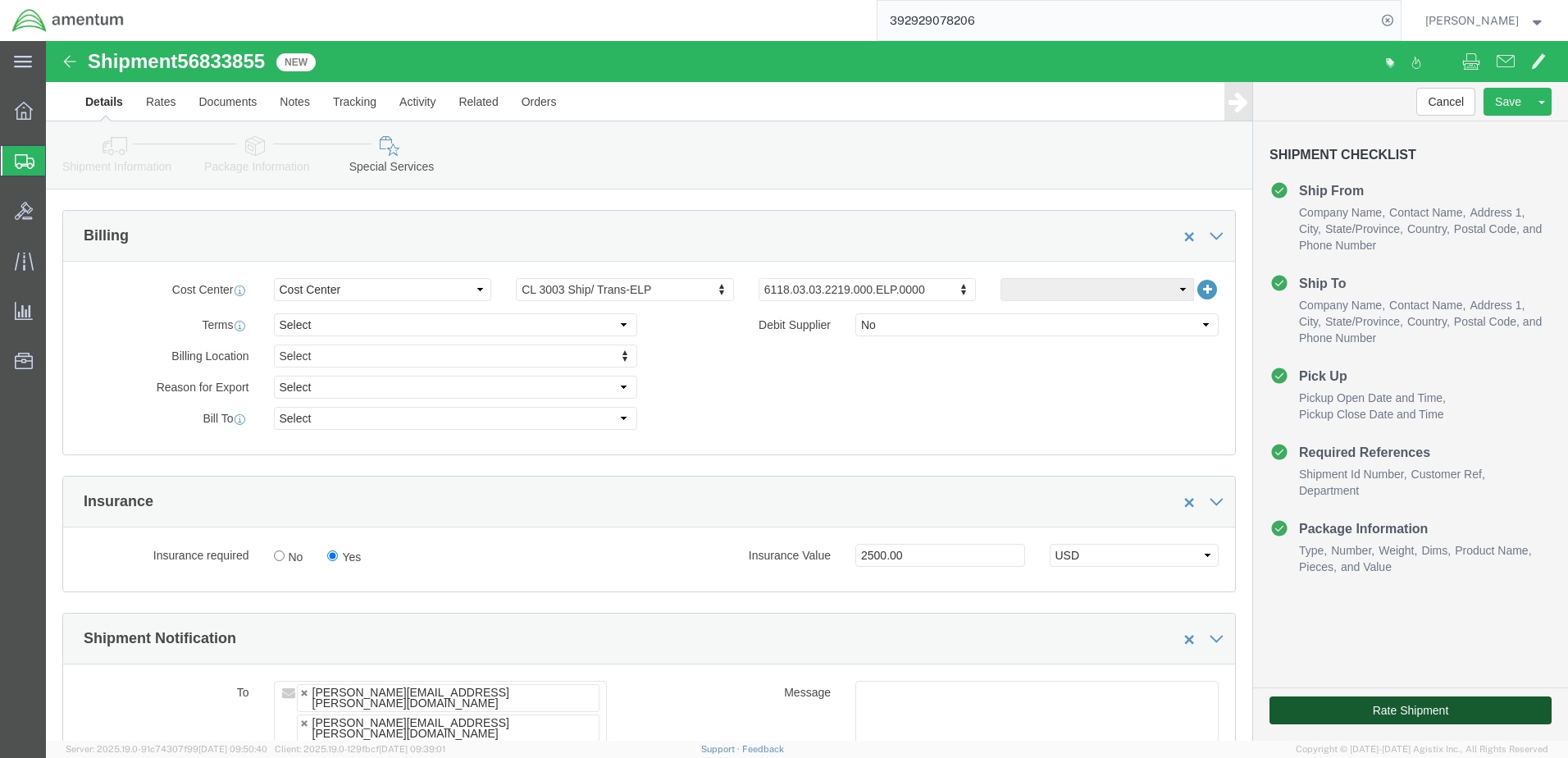
click button "Rate Shipment"
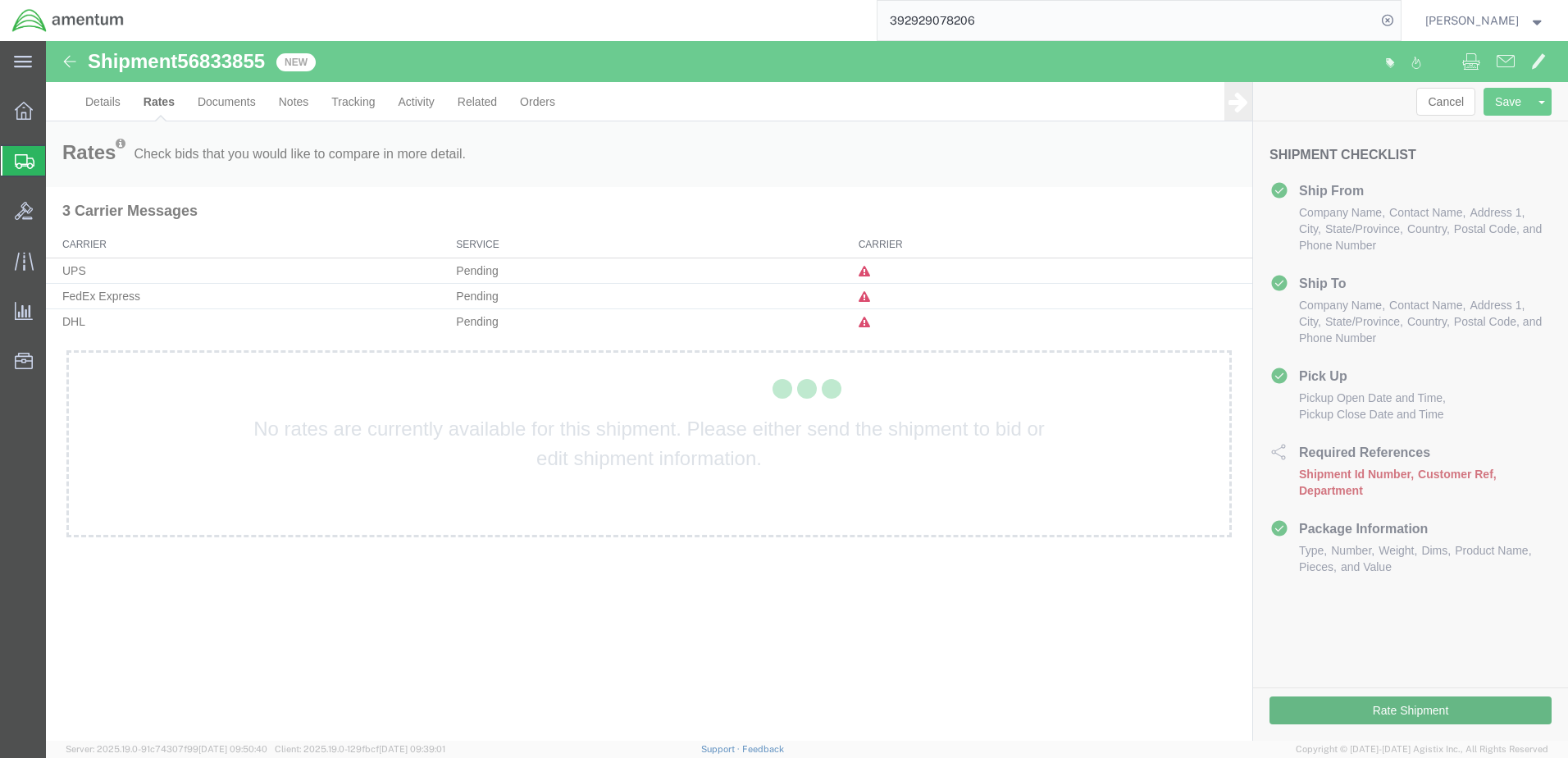
scroll to position [0, 0]
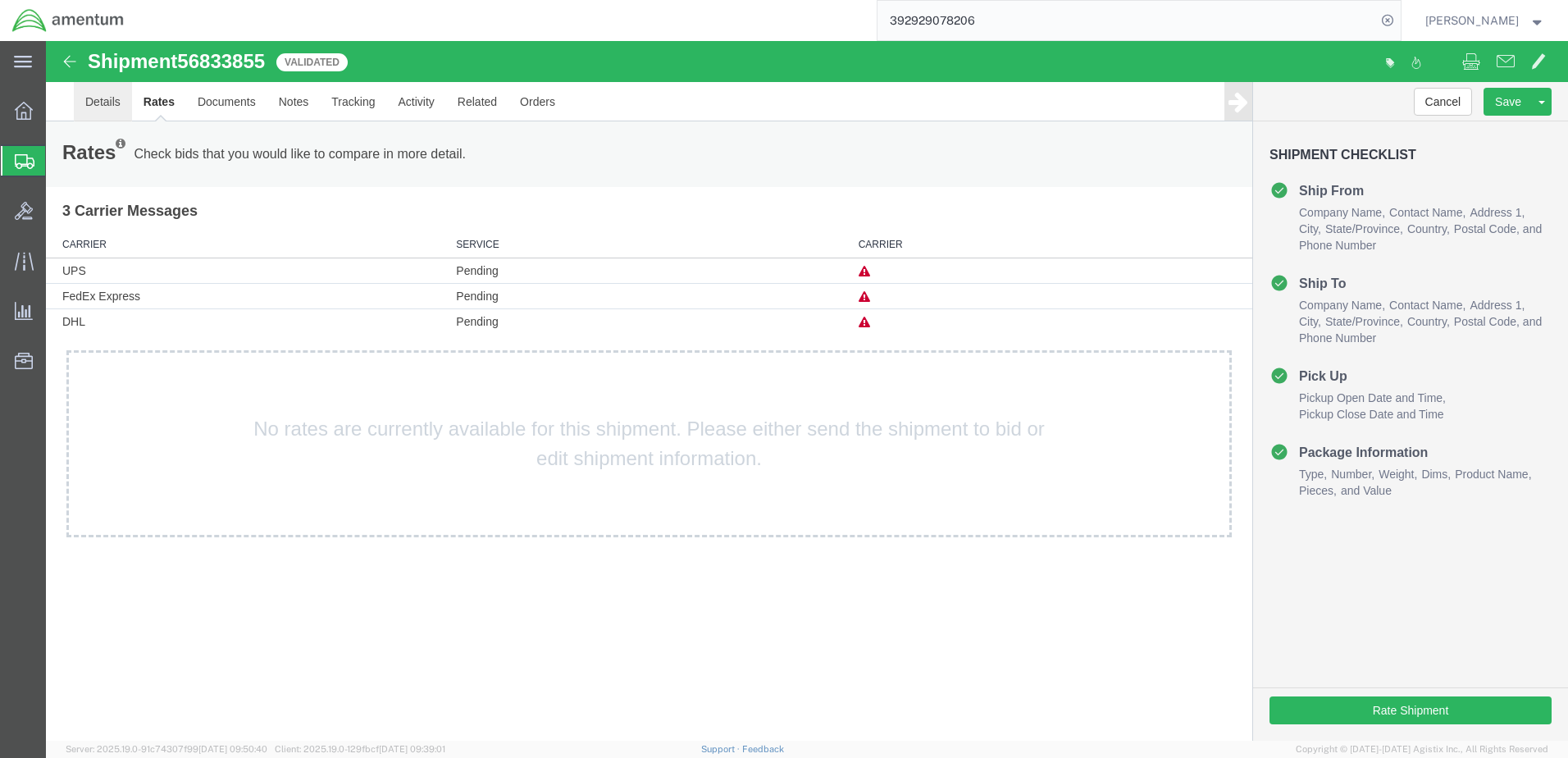
click at [94, 100] on link "Details" at bounding box center [103, 101] width 59 height 40
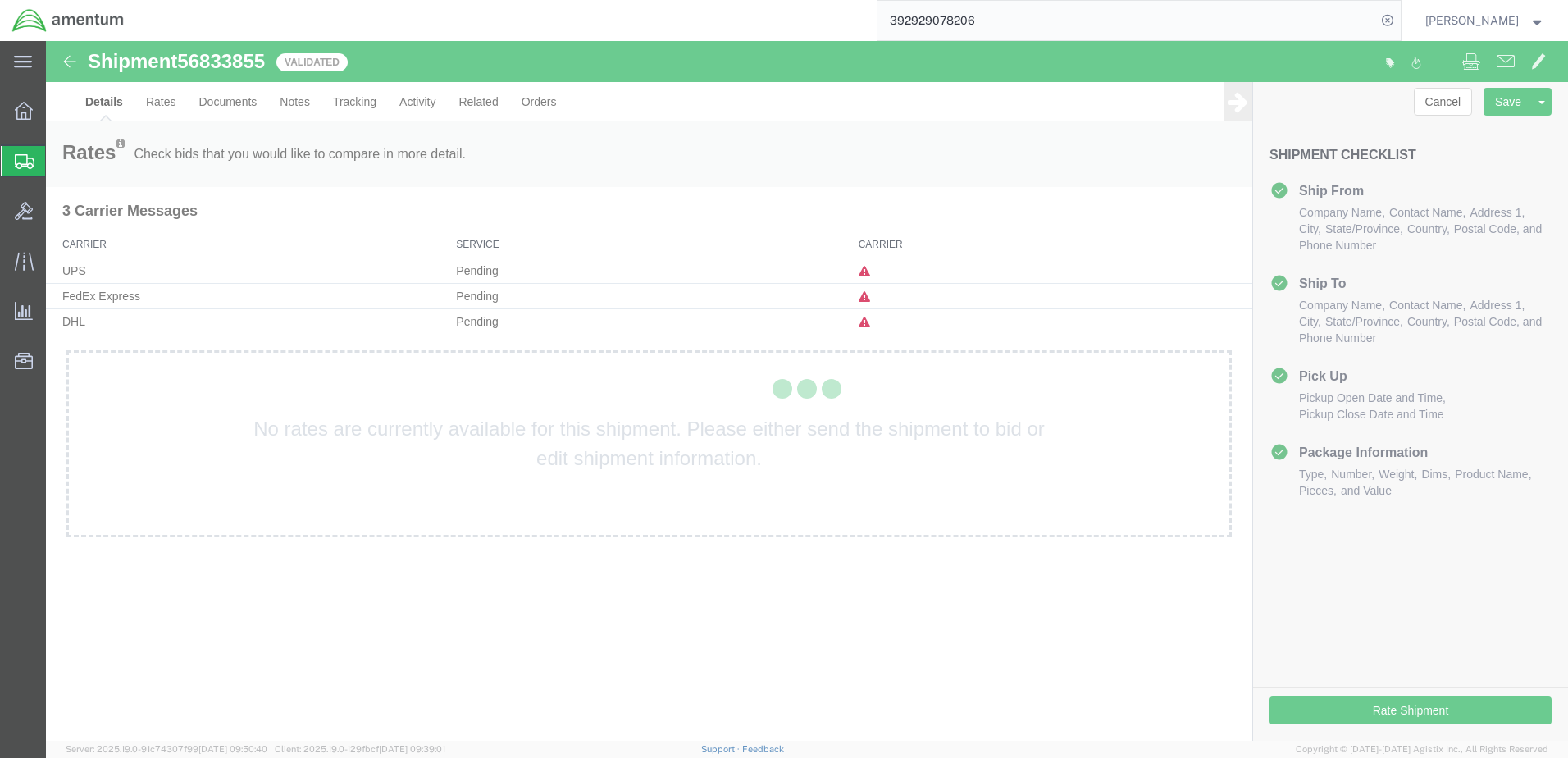
select select "49939"
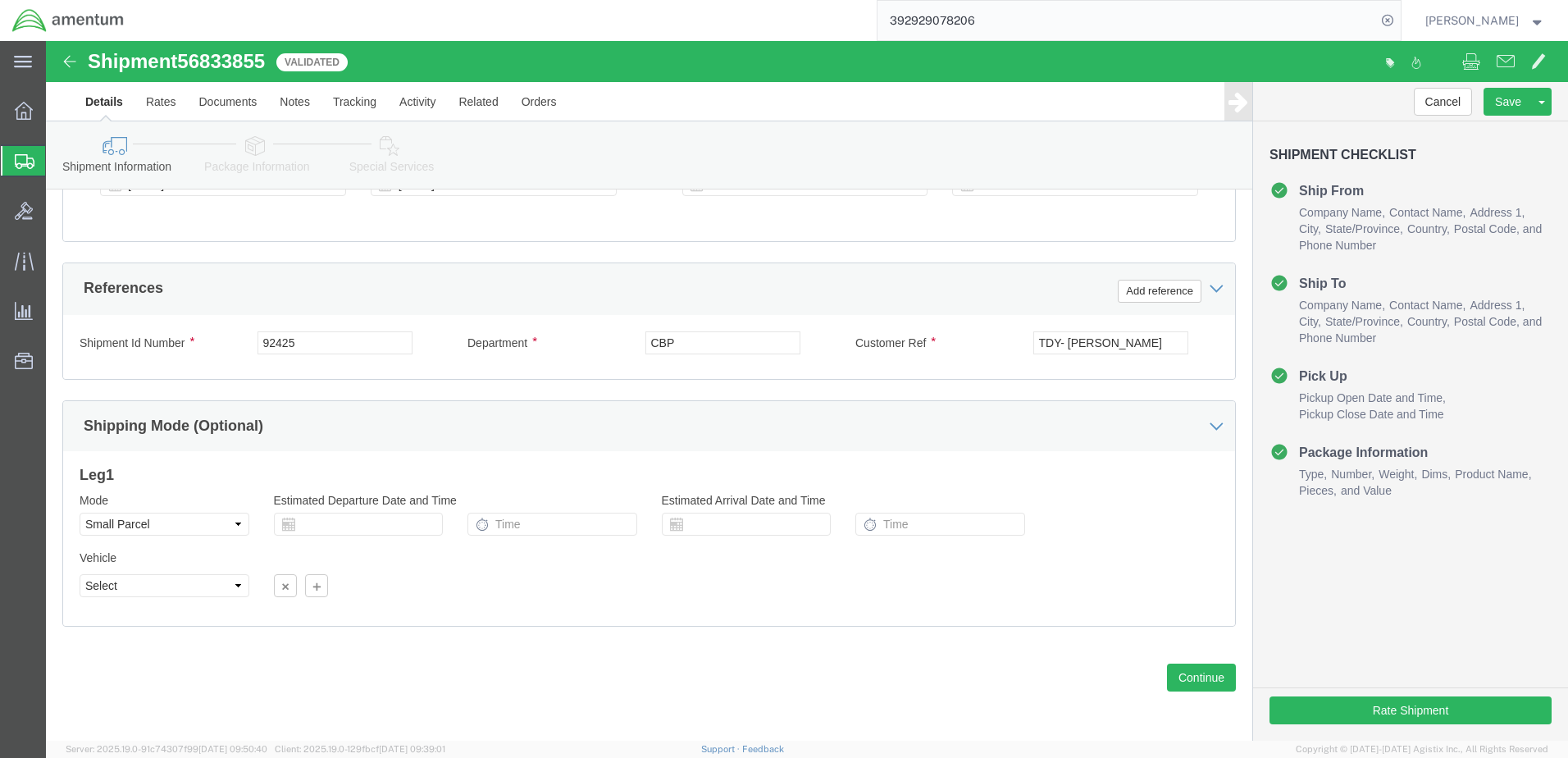
scroll to position [709, 0]
click button "Continue"
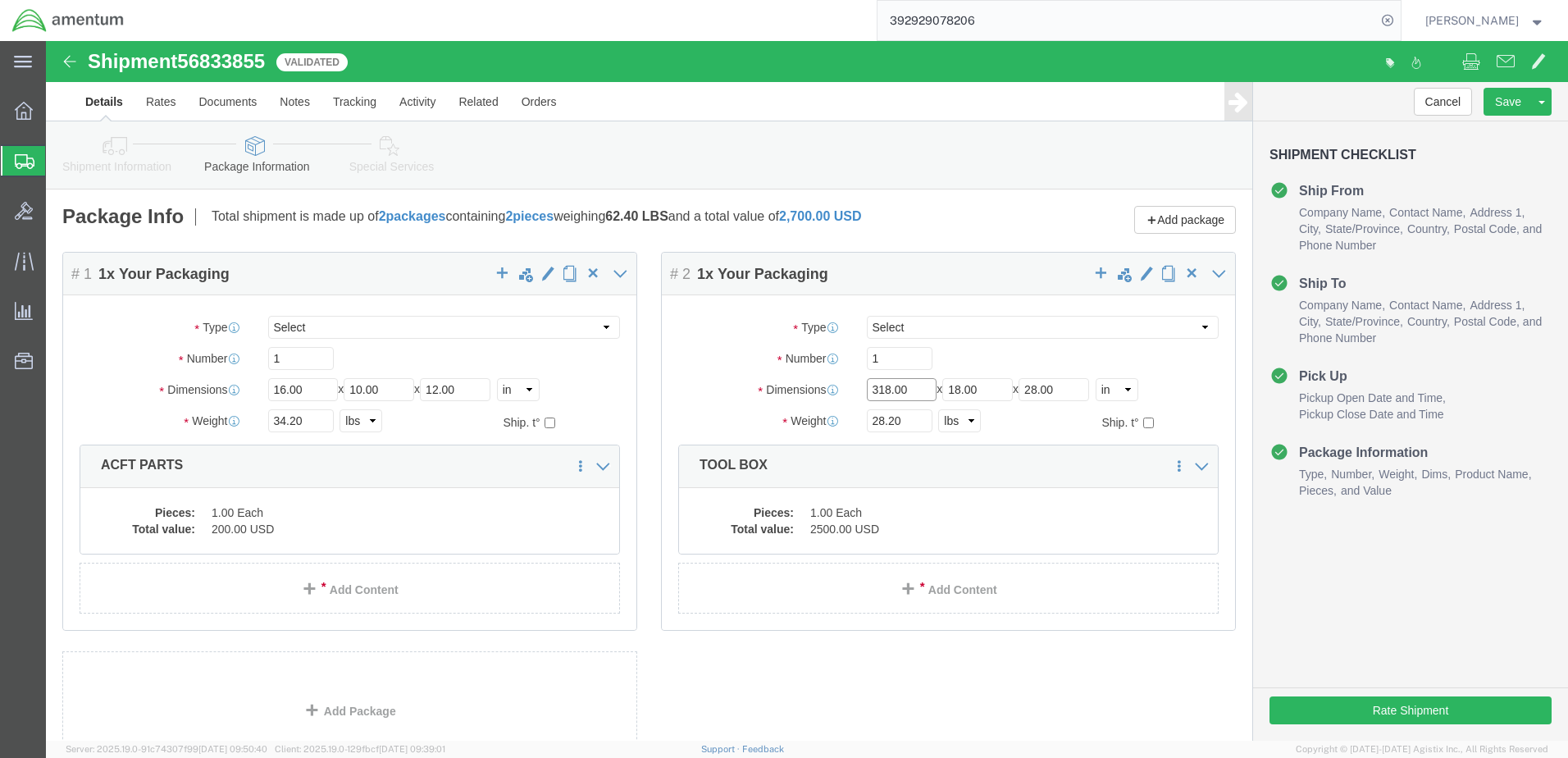
click input "318.00"
drag, startPoint x: 830, startPoint y: 346, endPoint x: 843, endPoint y: 355, distance: 15.8
click input "318.00"
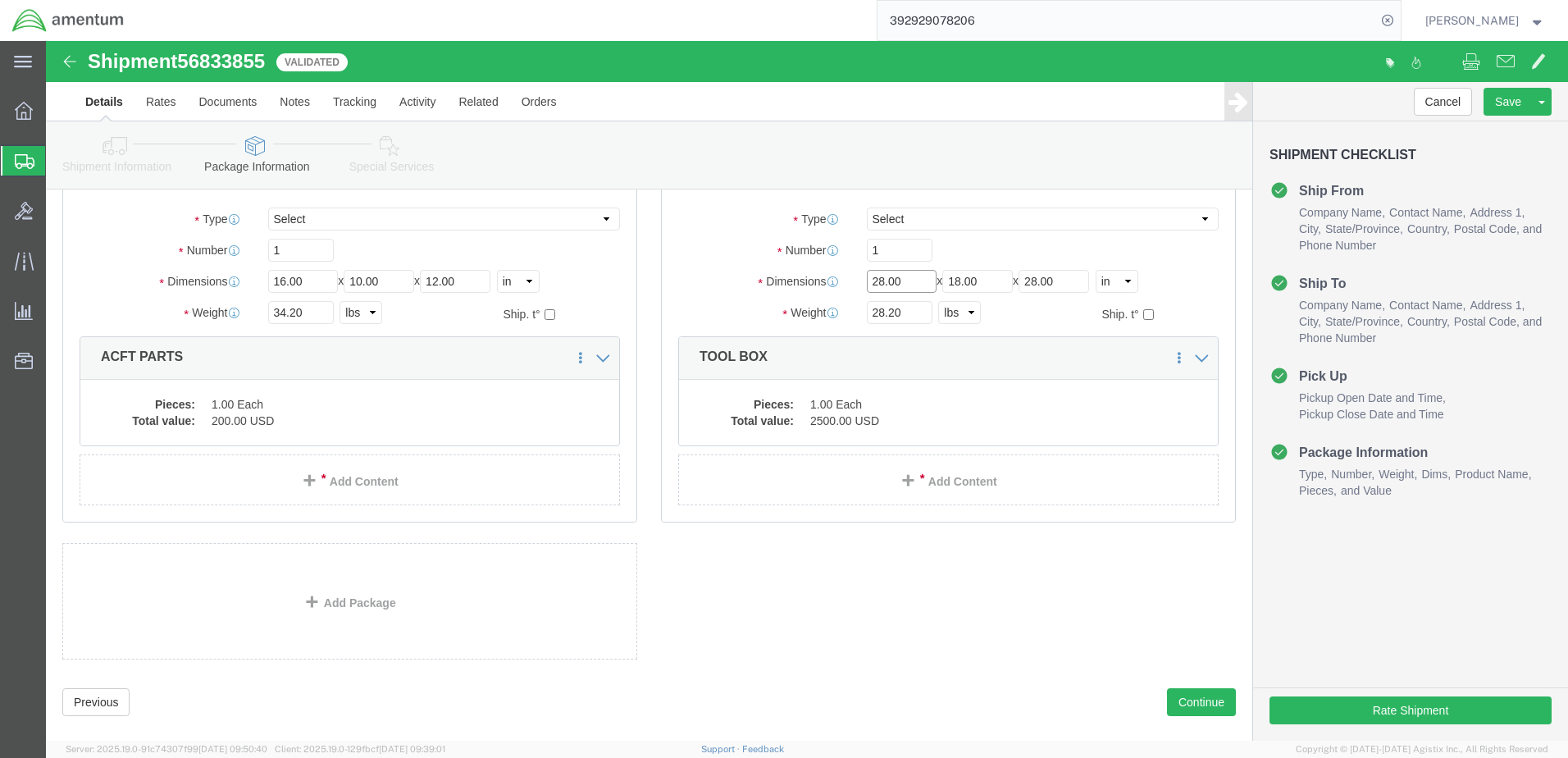
scroll to position [134, 0]
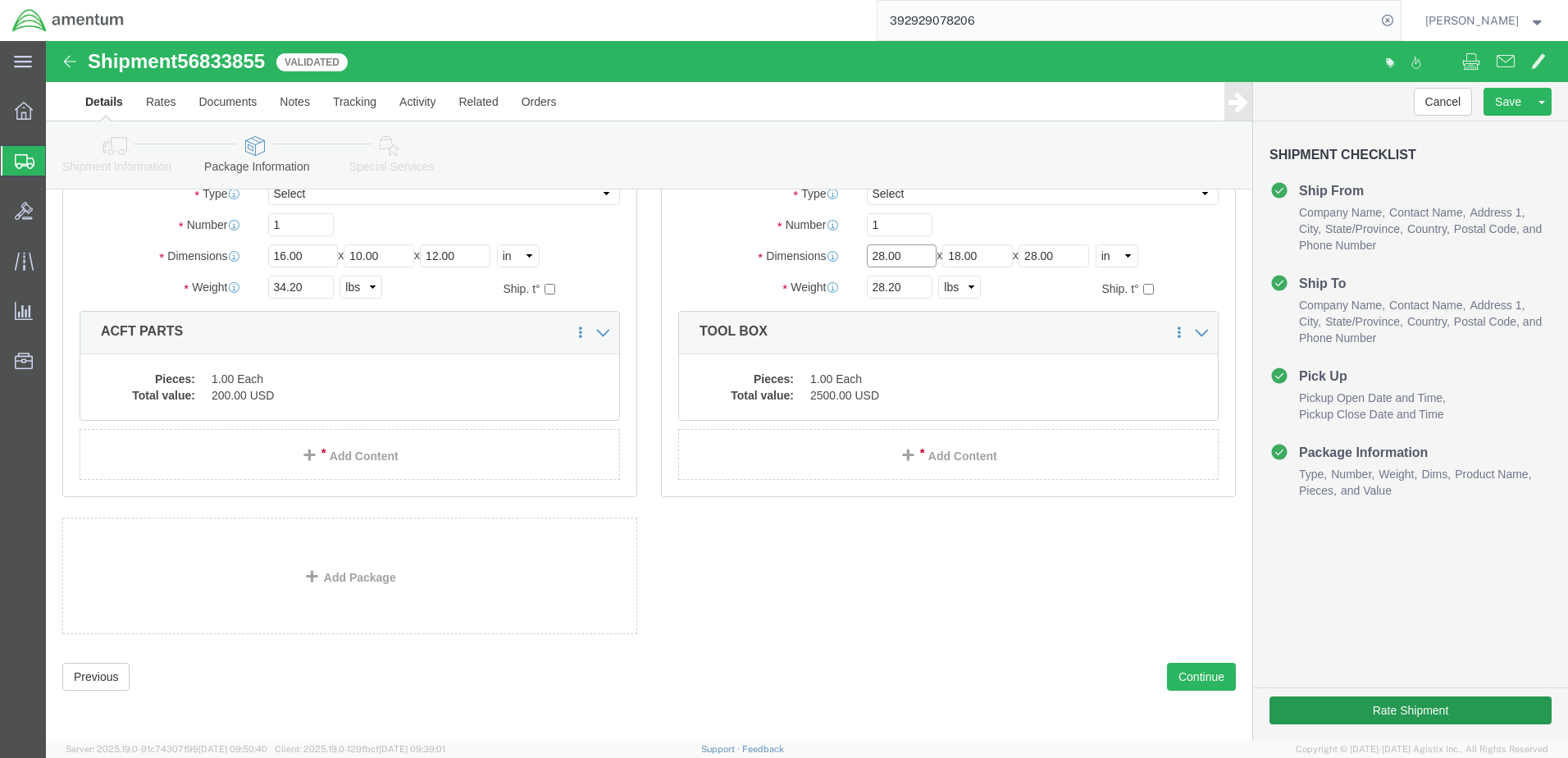
type input "28.00"
click button "Rate Shipment"
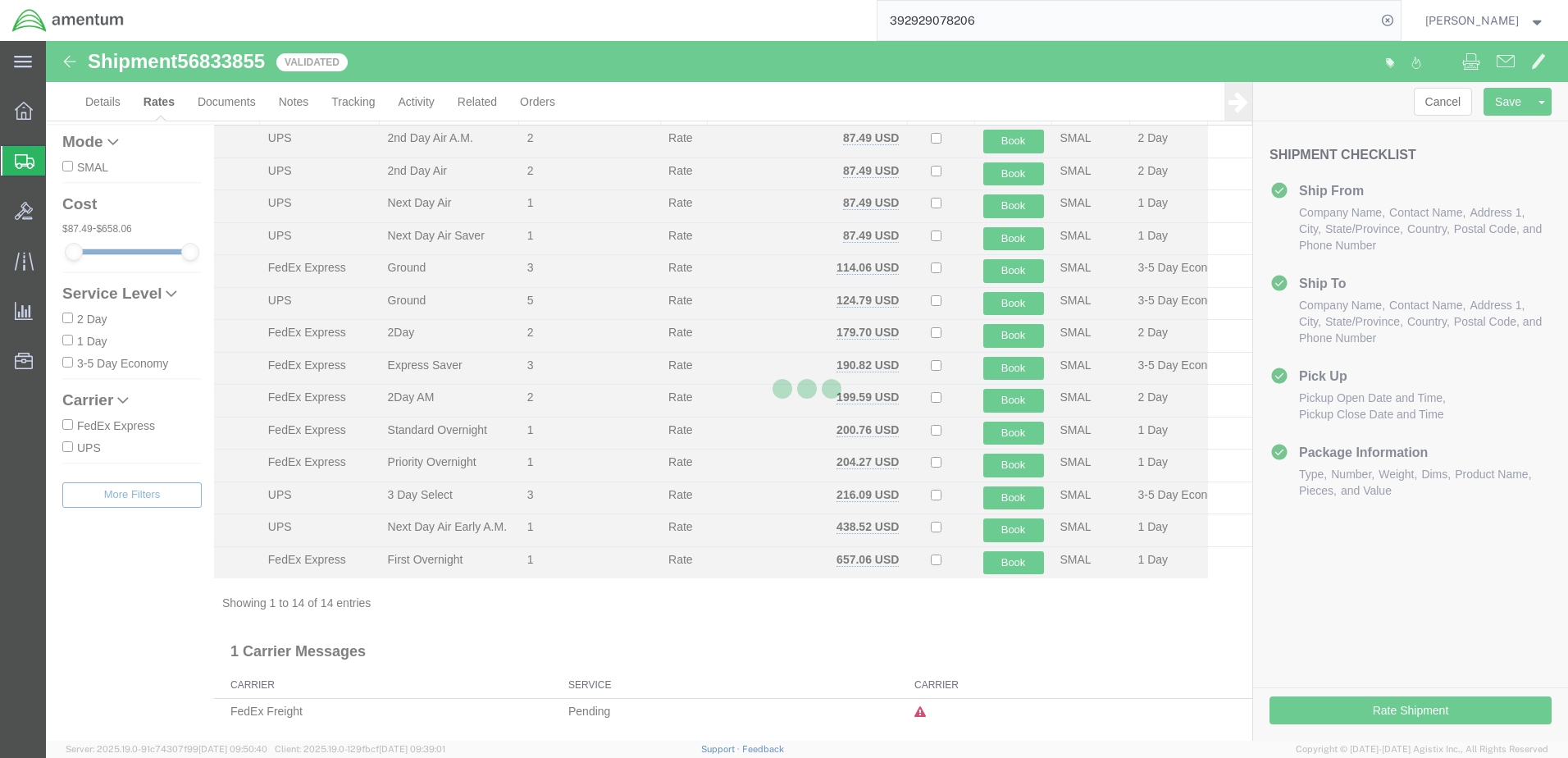
scroll to position [60, 0]
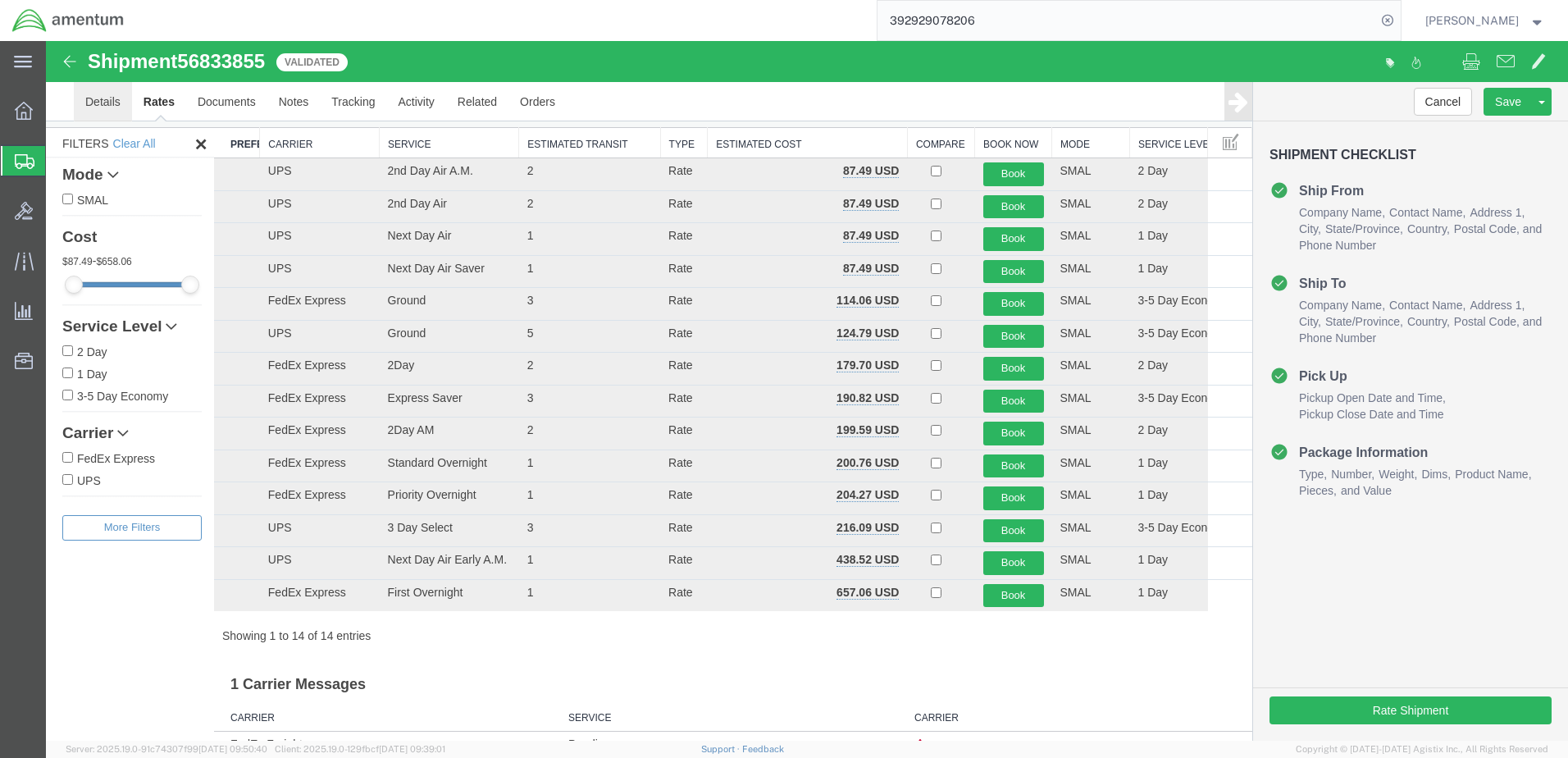
click at [92, 97] on link "Details" at bounding box center [103, 101] width 59 height 40
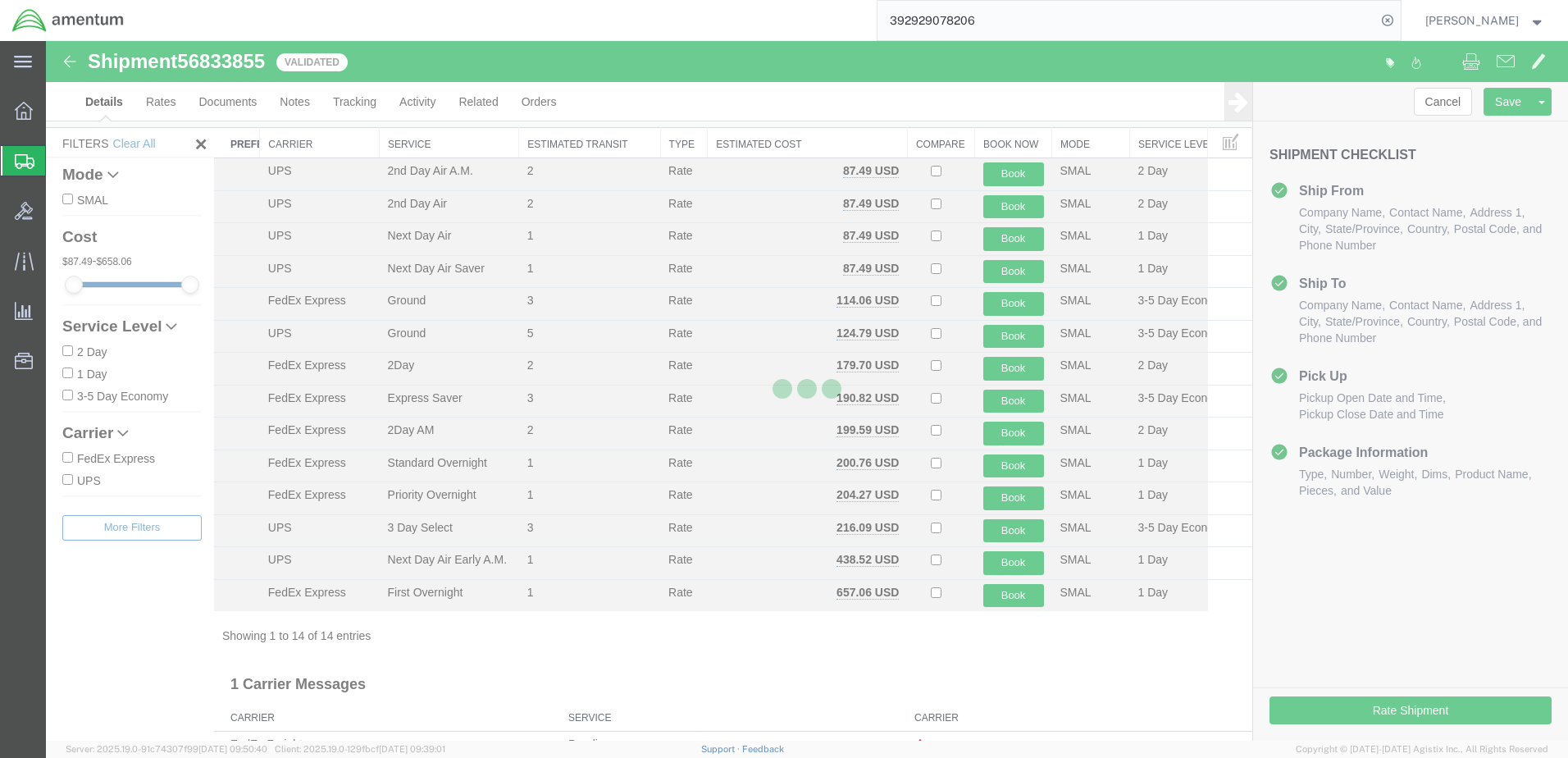
select select "49939"
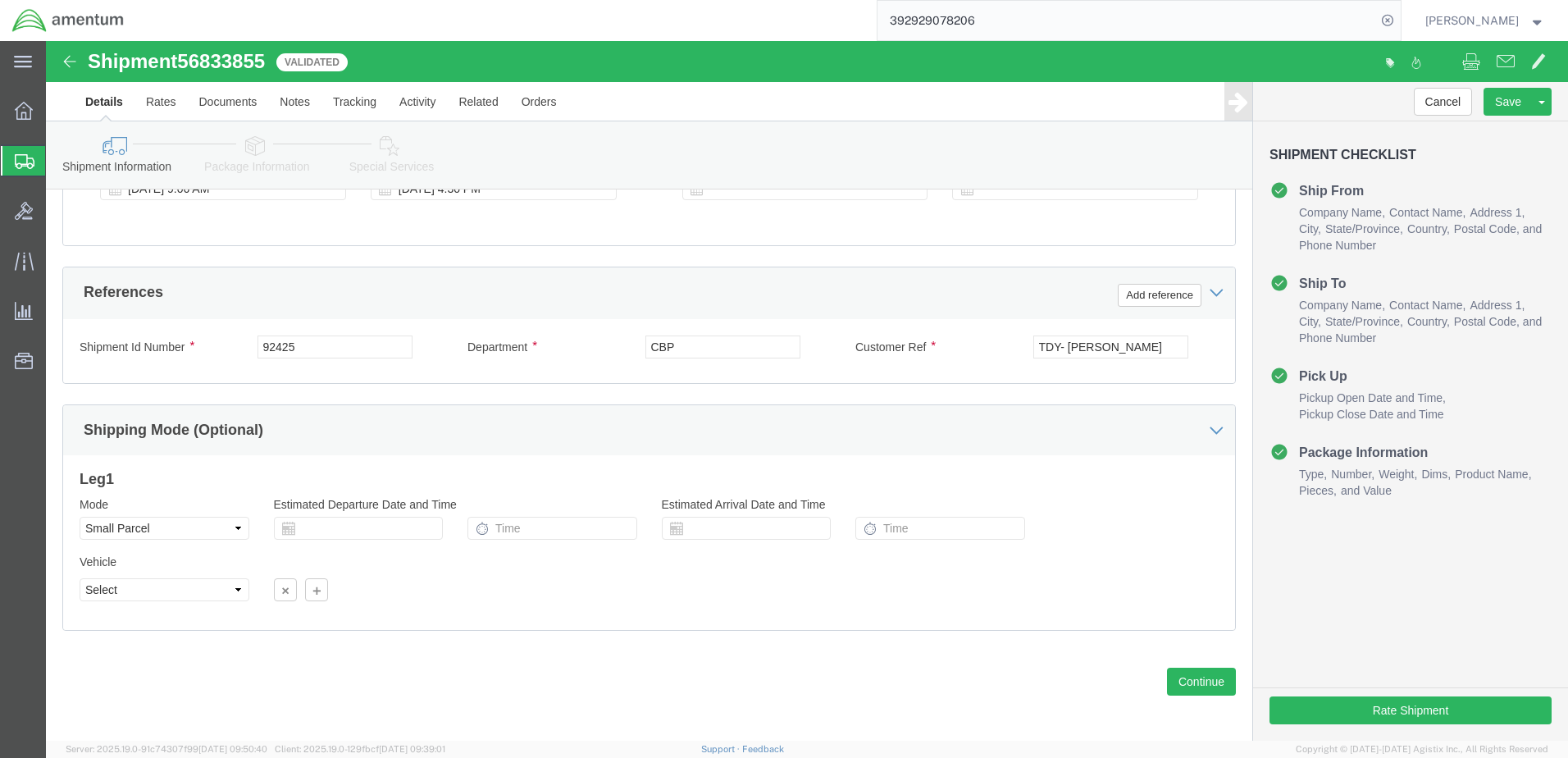
scroll to position [709, 0]
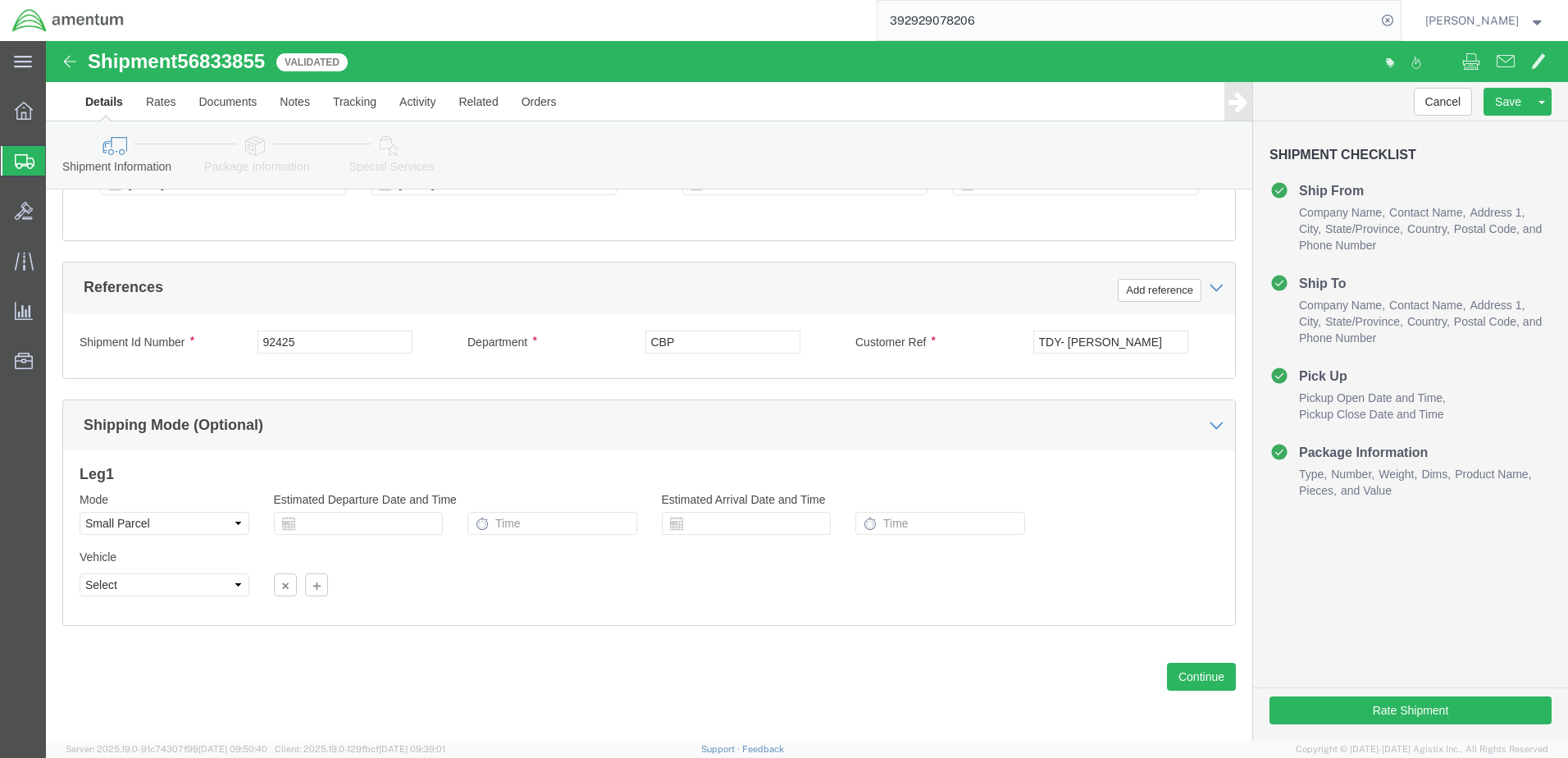
click link "Special Services"
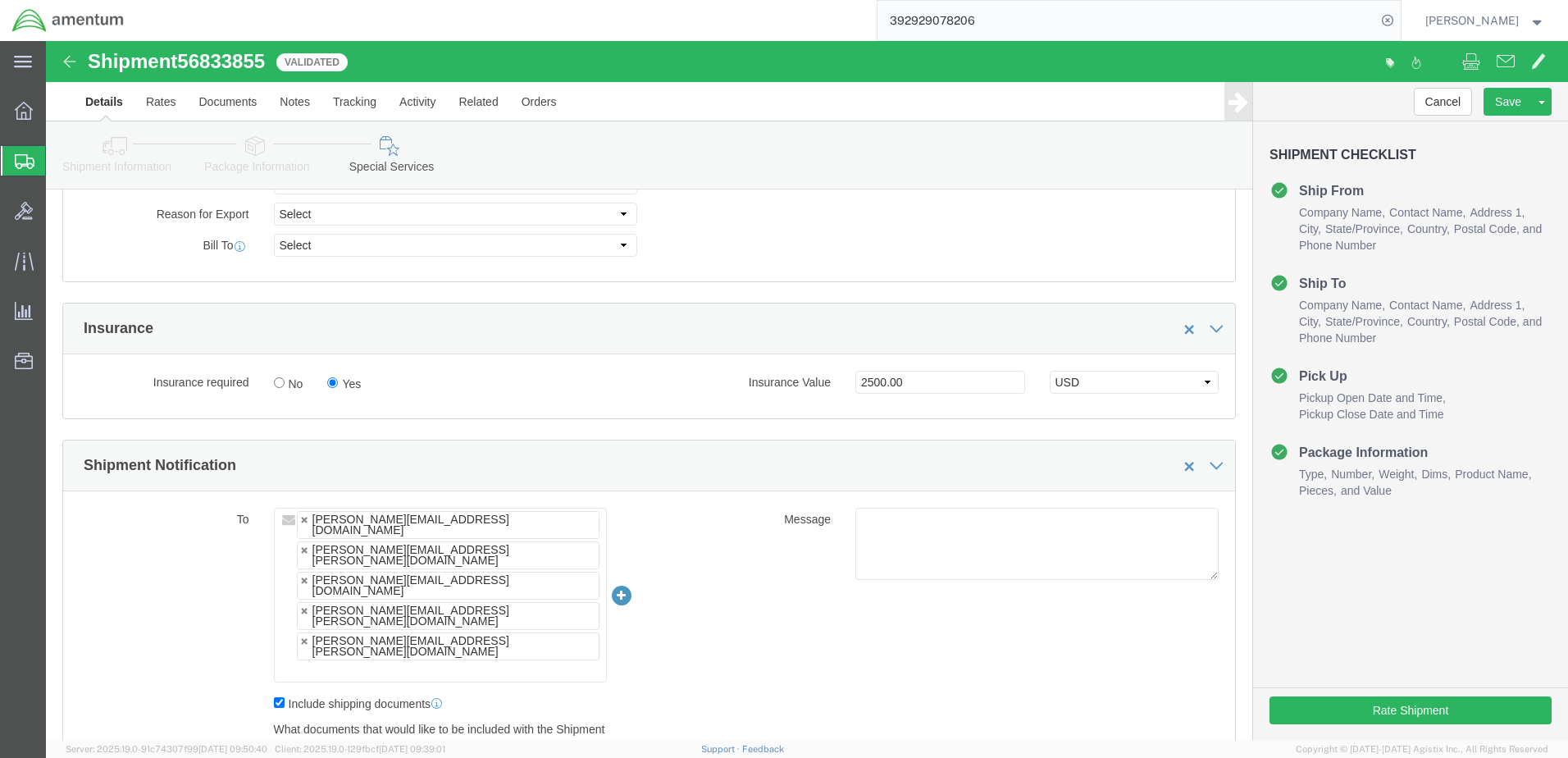
scroll to position [781, 0]
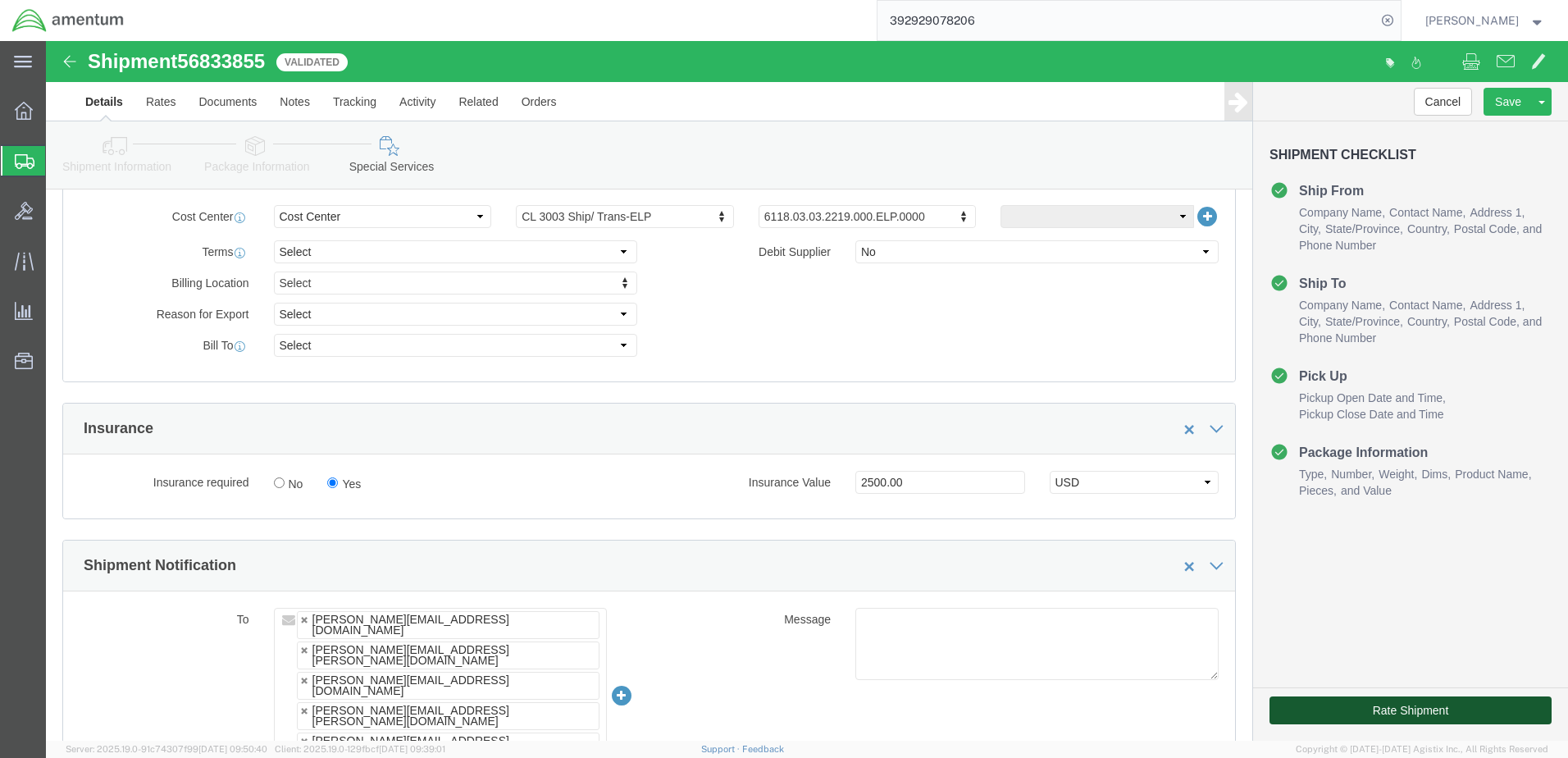
click button "Rate Shipment"
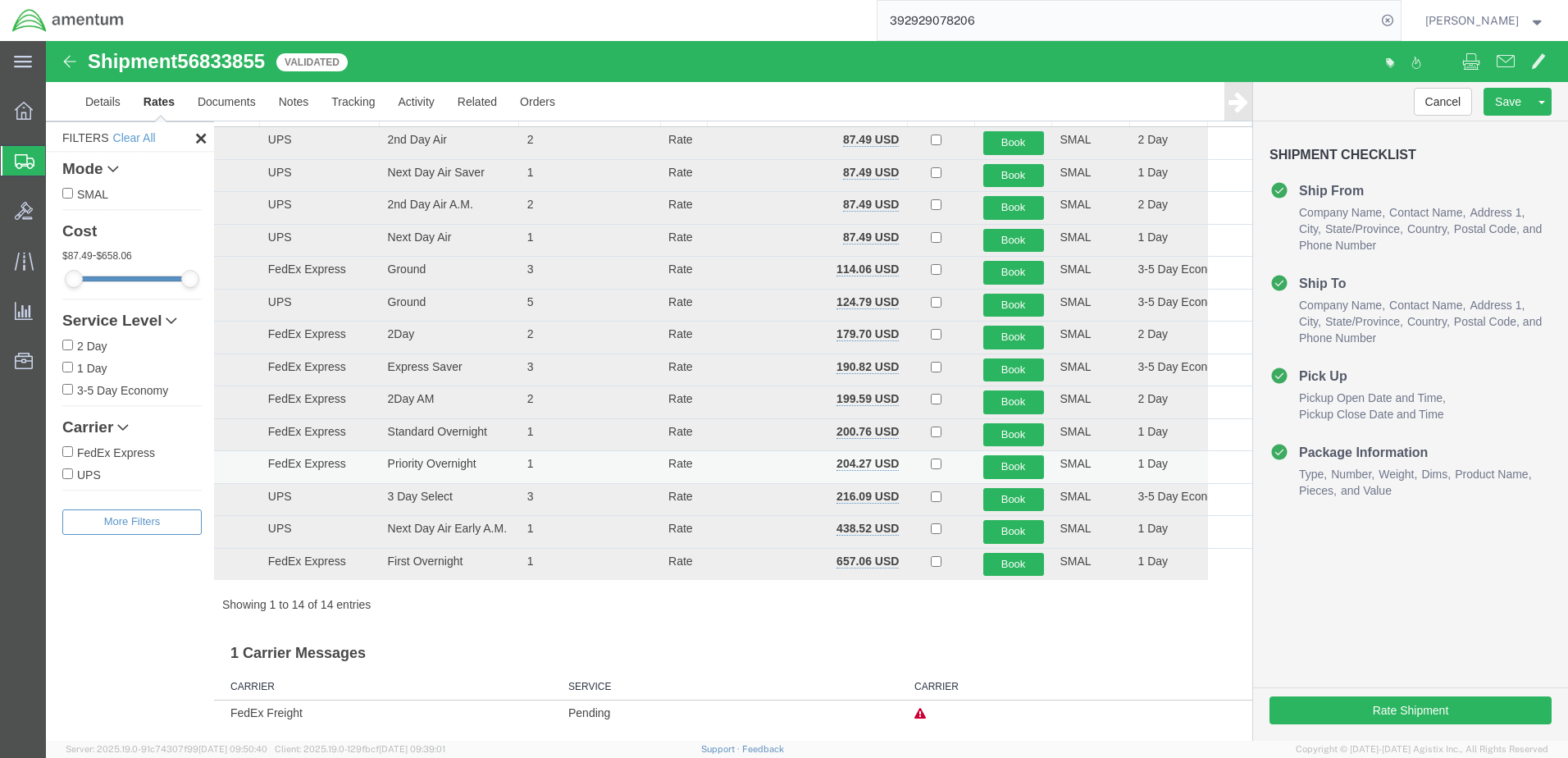
scroll to position [92, 0]
click at [1000, 461] on button "Book" at bounding box center [1013, 465] width 61 height 24
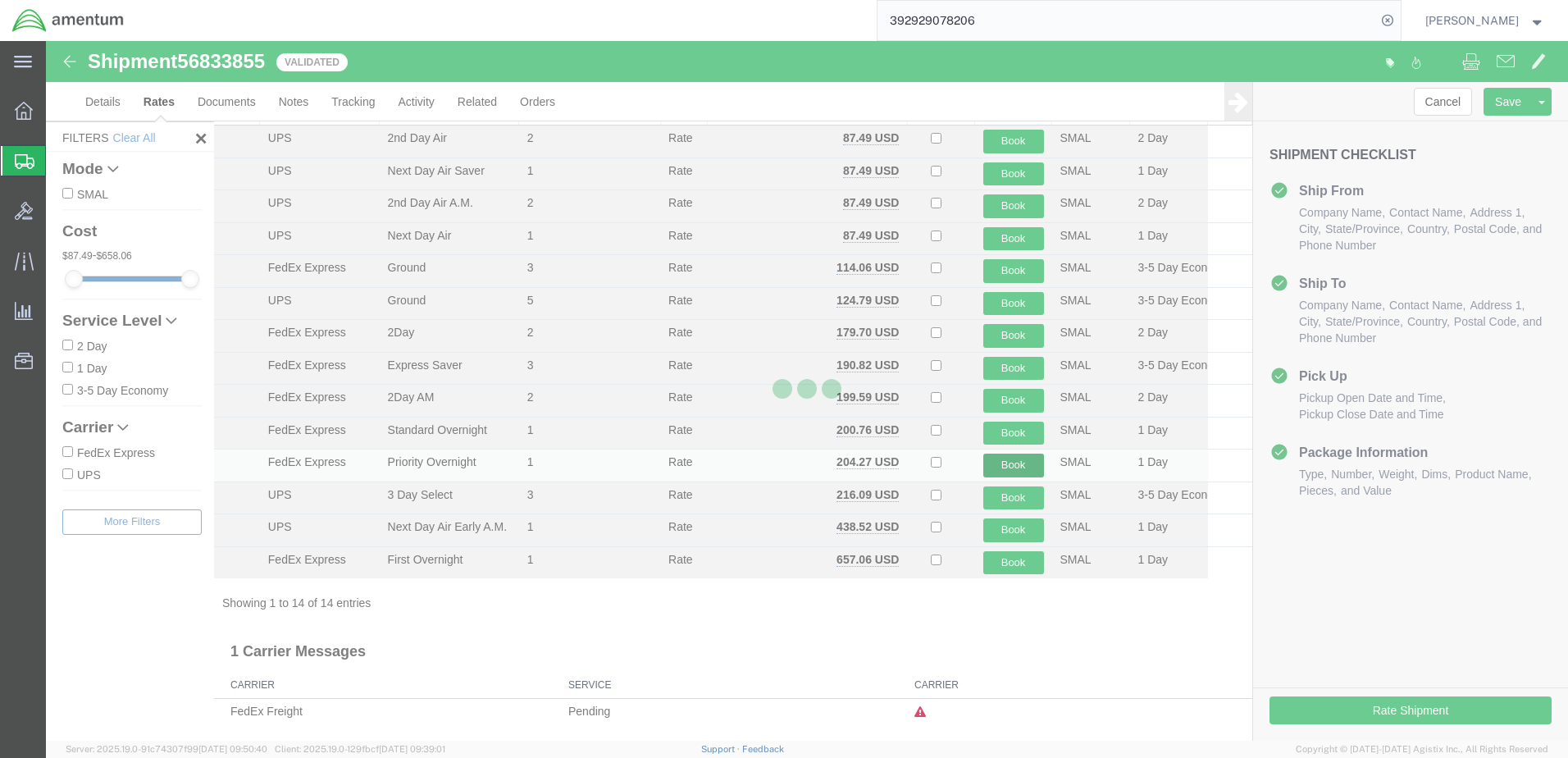
scroll to position [0, 0]
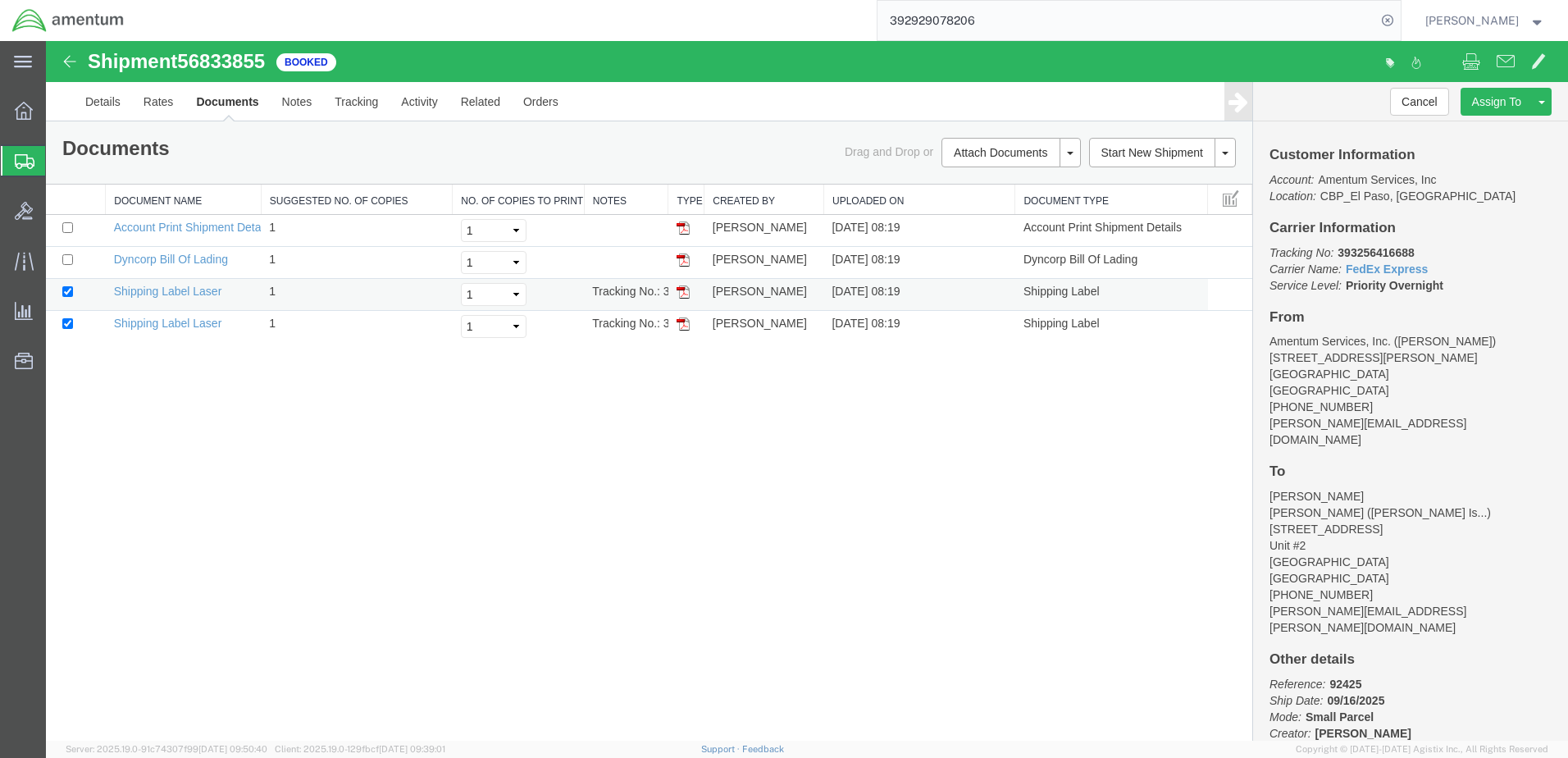
click at [679, 294] on img at bounding box center [683, 292] width 13 height 13
click at [683, 327] on img at bounding box center [683, 324] width 13 height 13
click at [92, 106] on link "Details" at bounding box center [103, 101] width 59 height 40
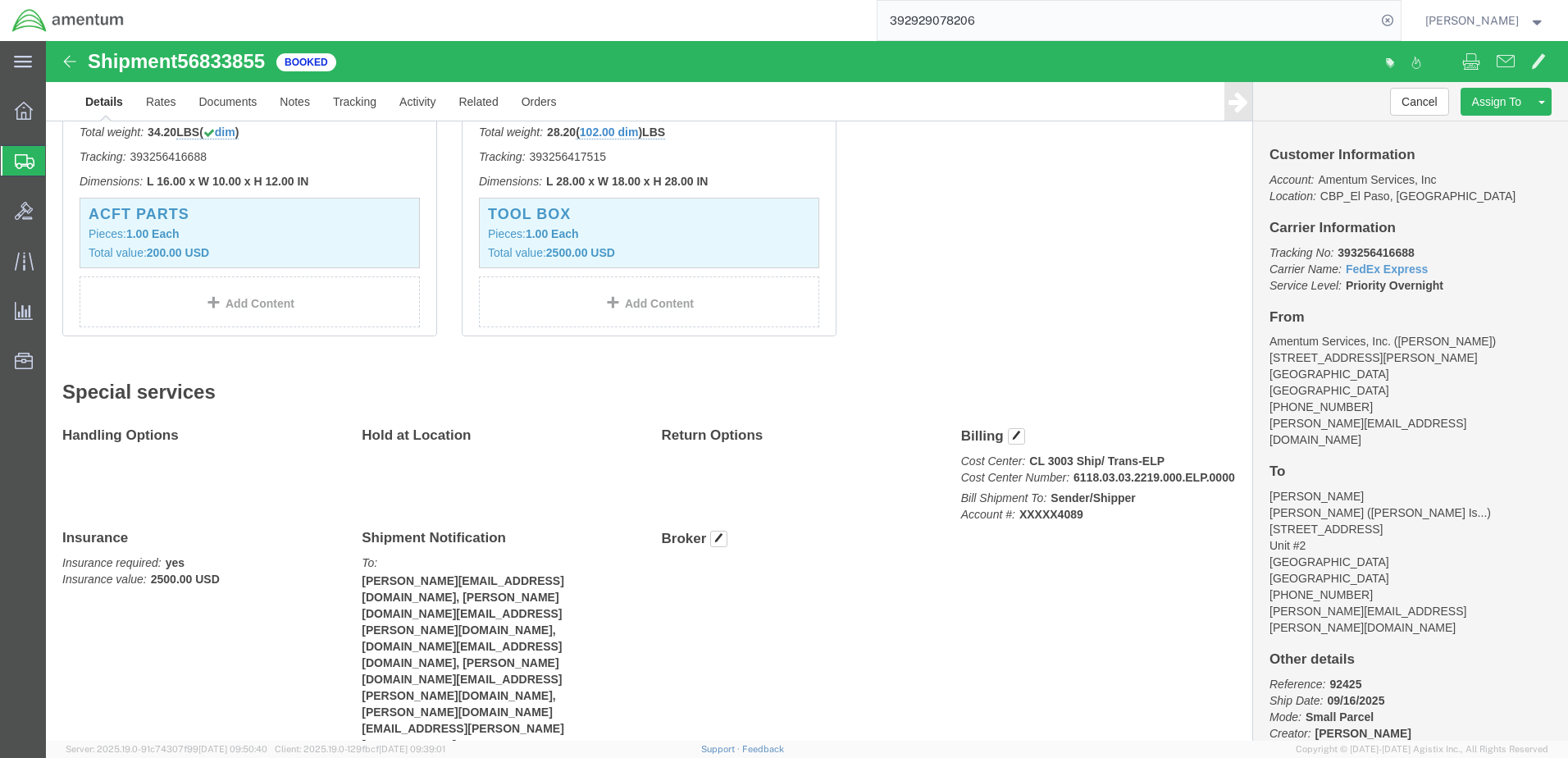
scroll to position [365, 0]
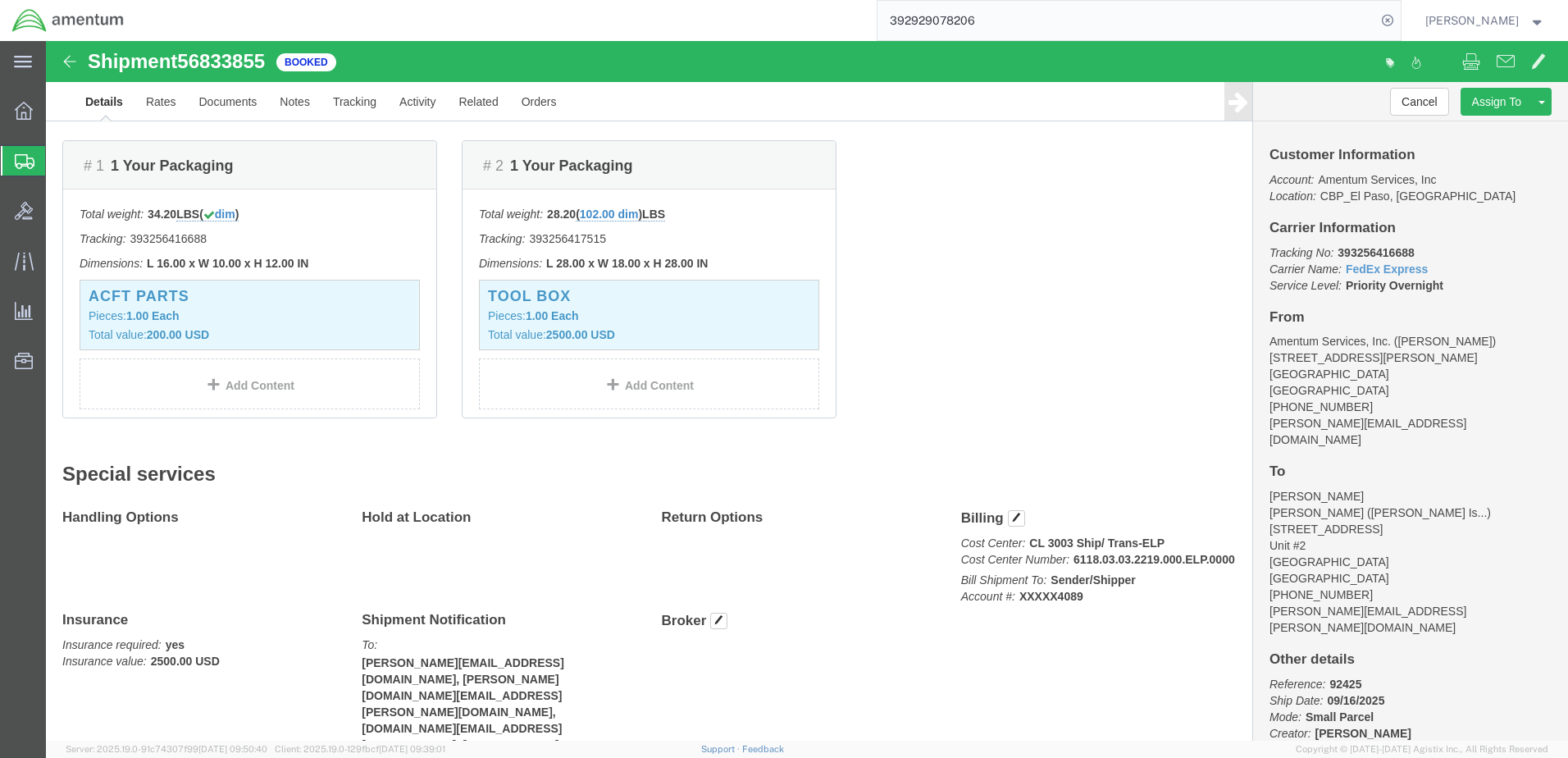
click at [1536, 26] on span "[PERSON_NAME]" at bounding box center [1485, 21] width 120 height 18
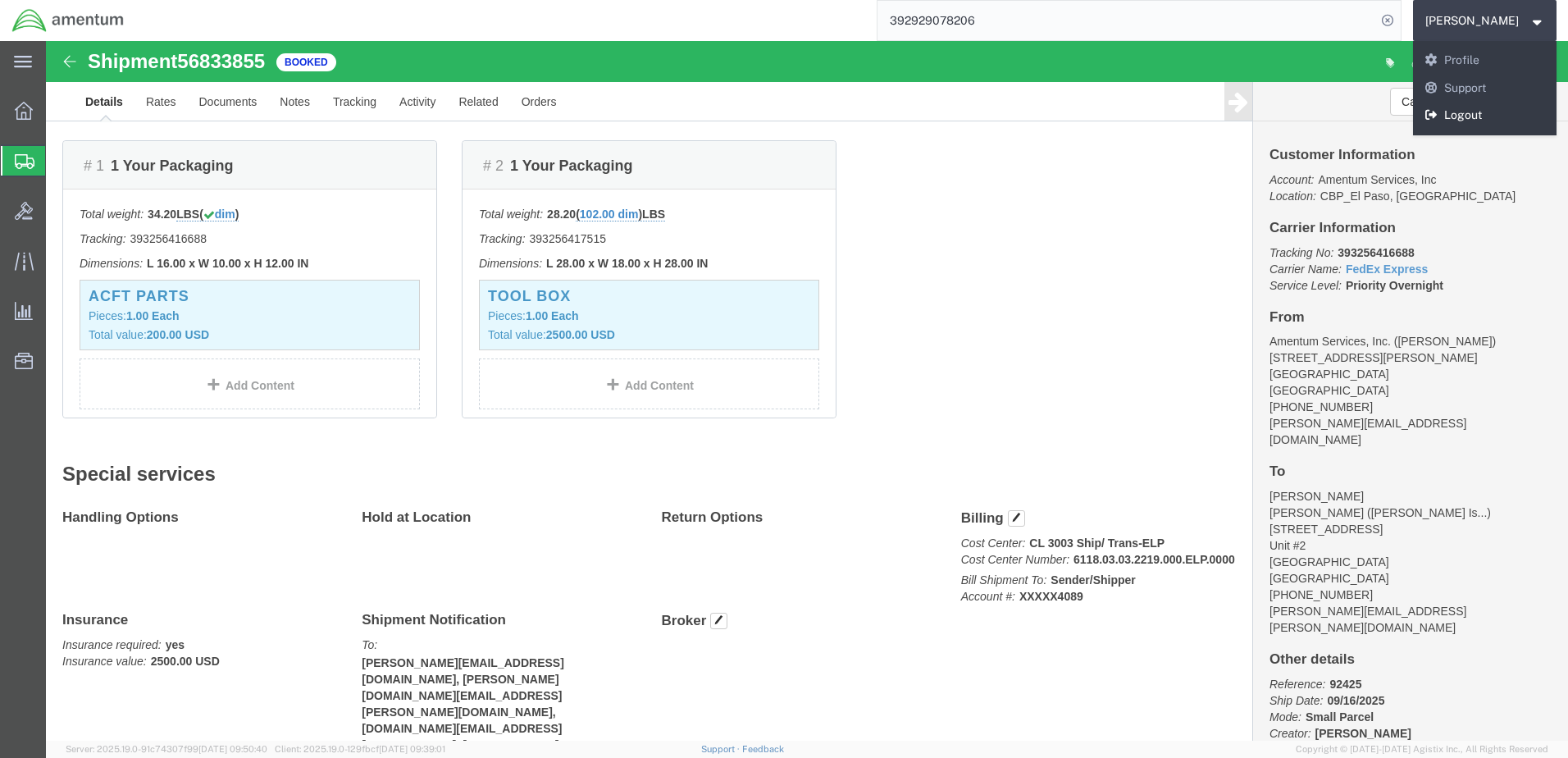
click at [1427, 111] on link "Logout" at bounding box center [1485, 115] width 144 height 28
